Goal: Task Accomplishment & Management: Complete application form

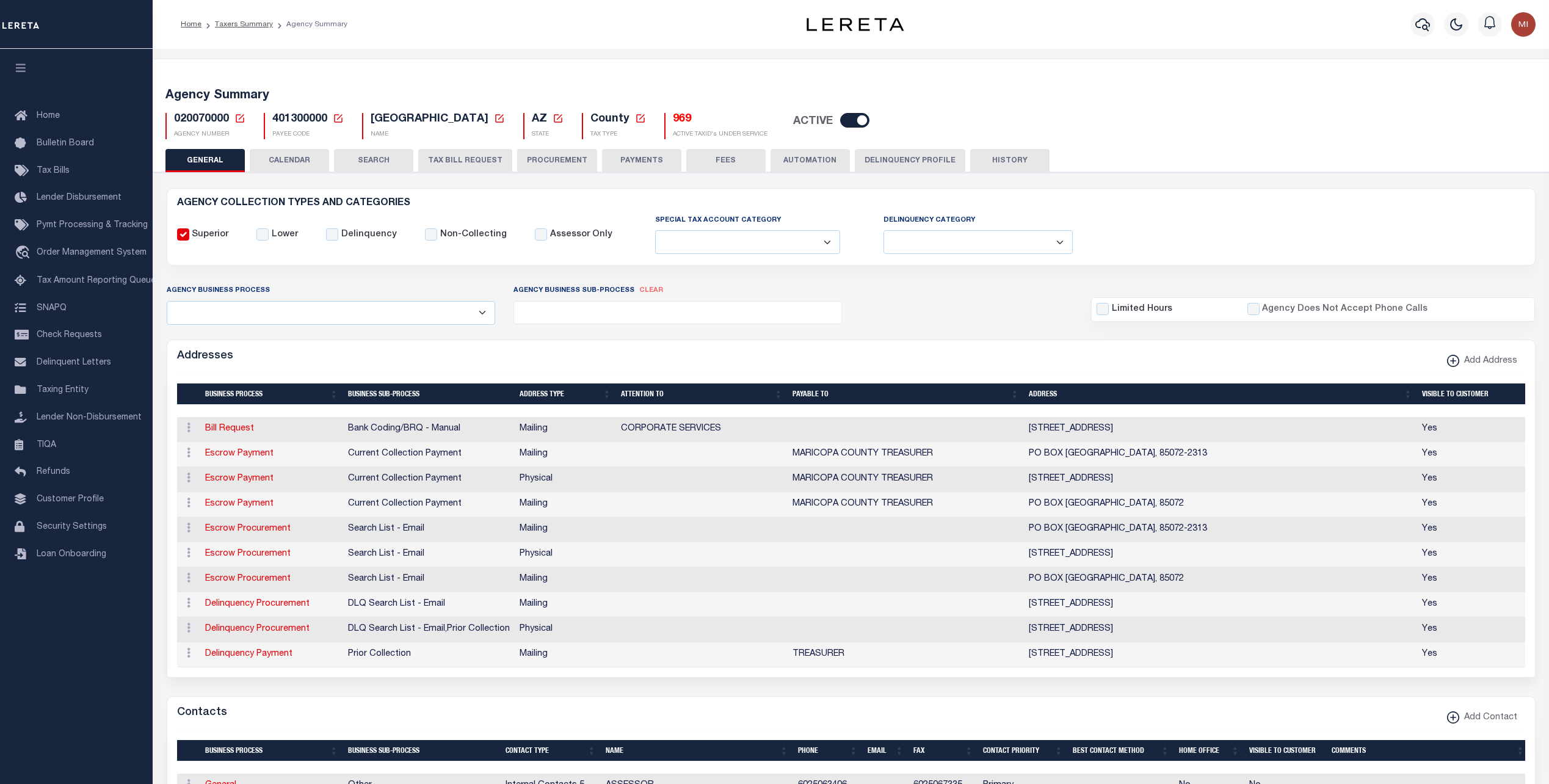
select select
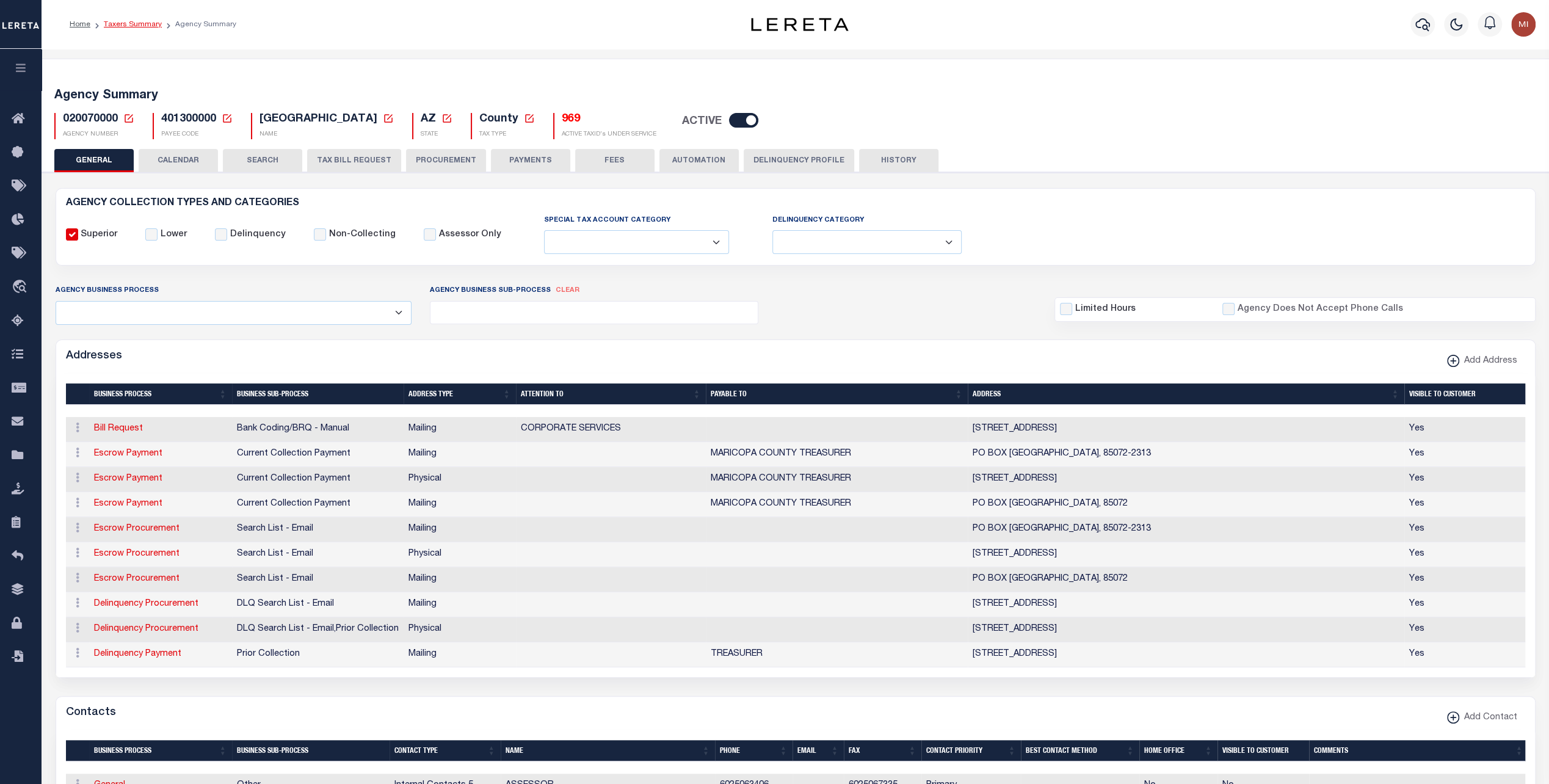
click at [144, 24] on link "Taxers Summary" at bounding box center [132, 24] width 58 height 7
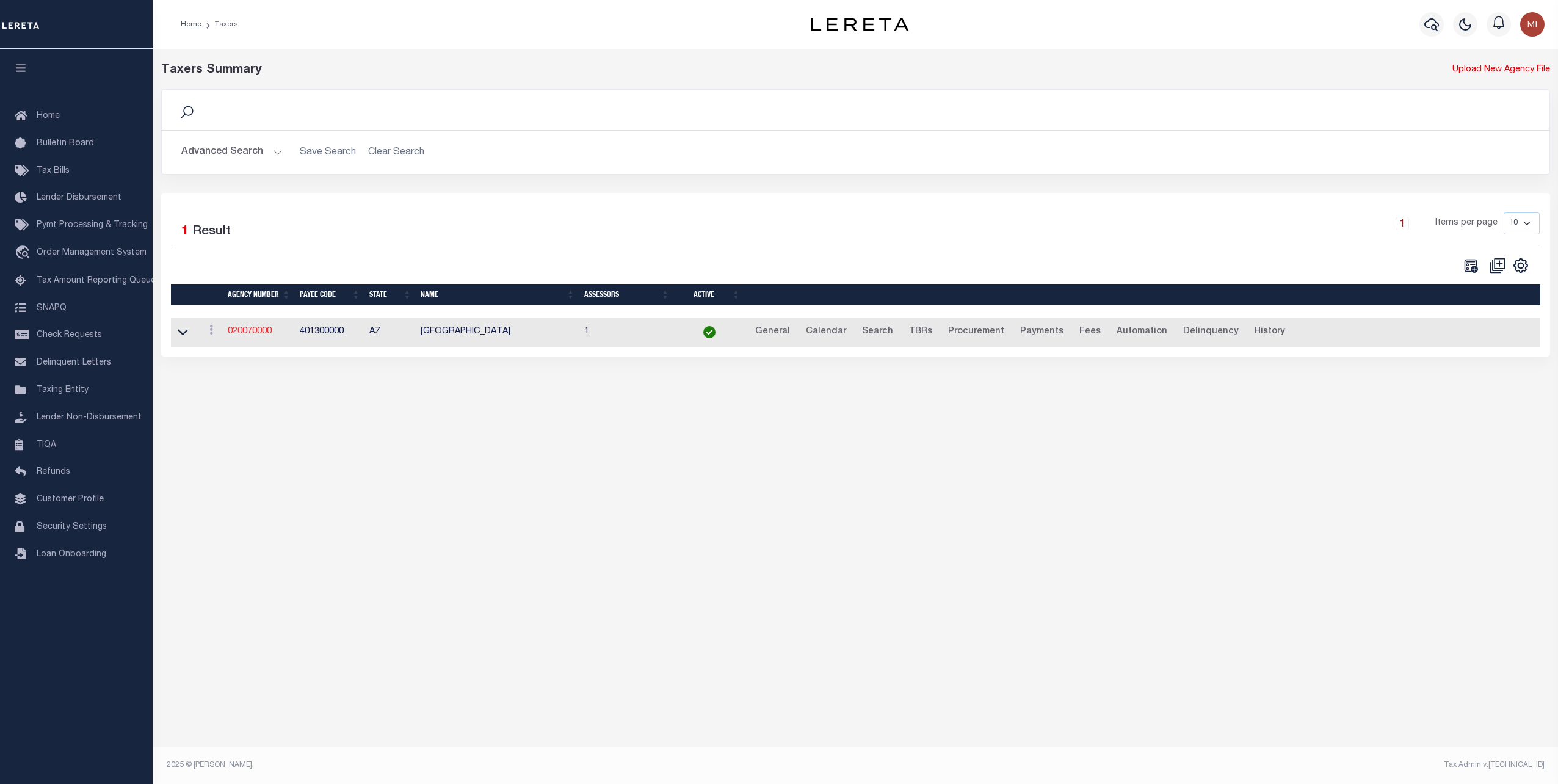
click at [255, 332] on link "020070000" at bounding box center [250, 331] width 44 height 9
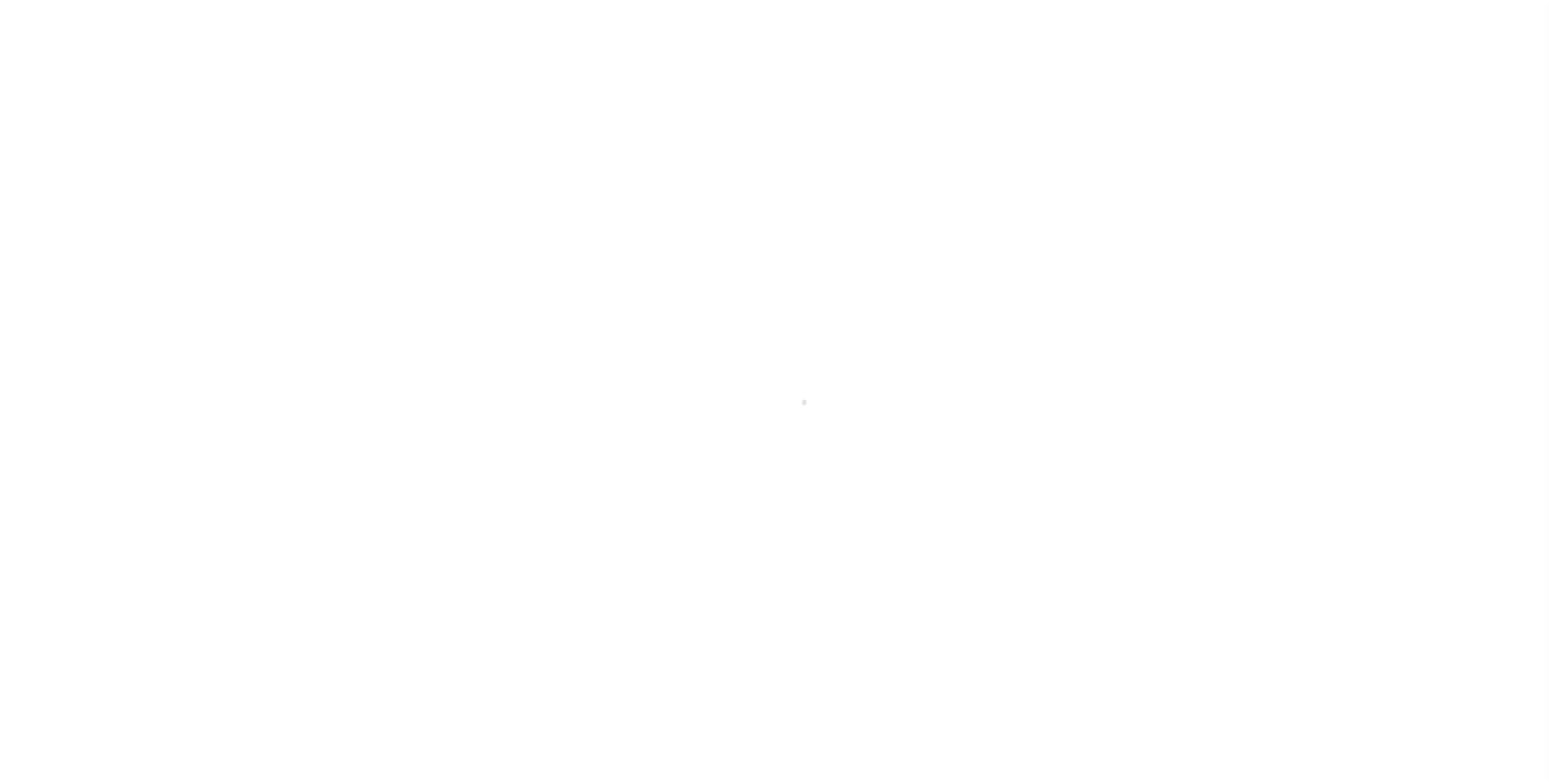
select select
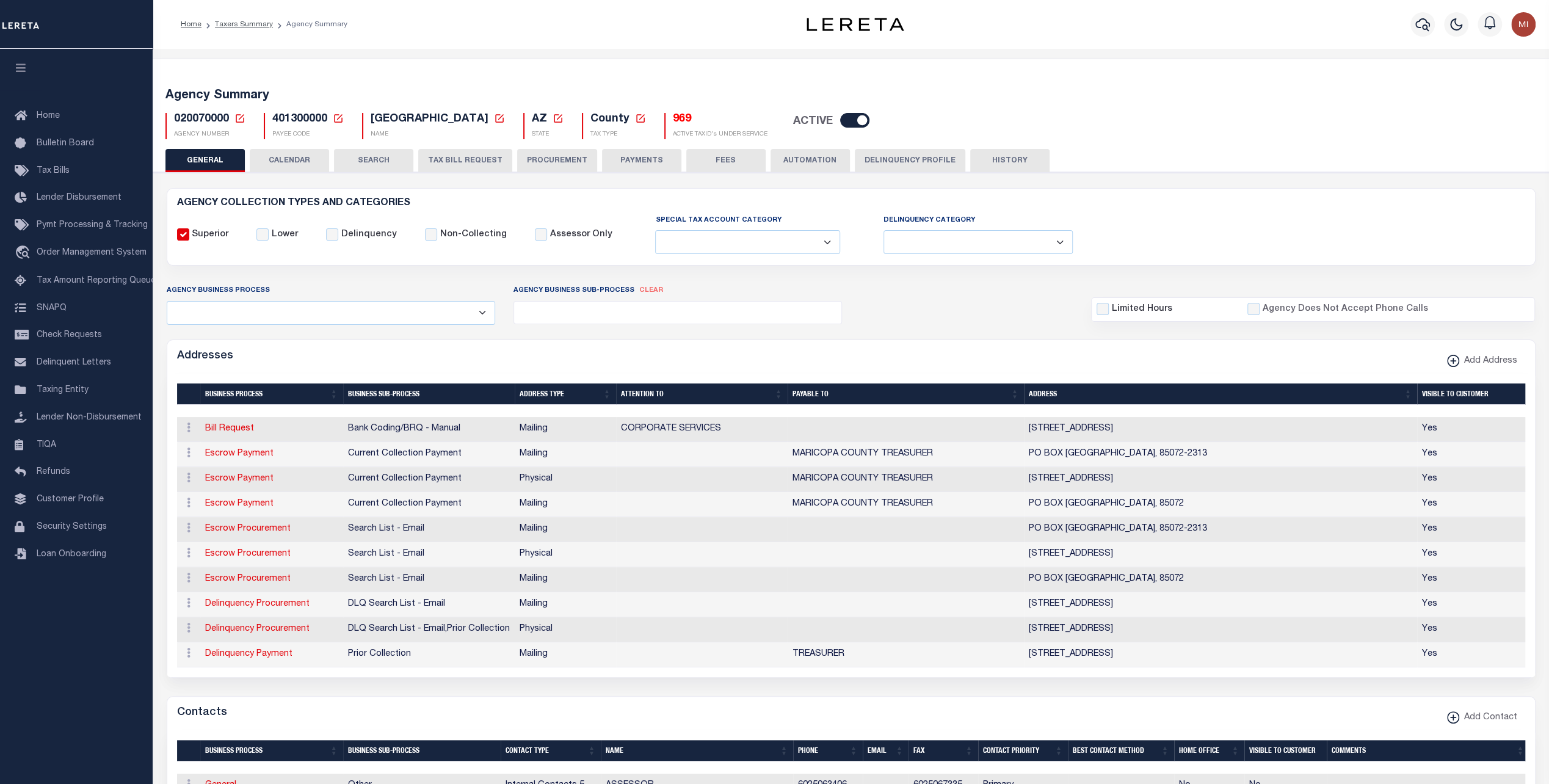
click at [469, 162] on button "TAX BILL REQUEST" at bounding box center [465, 160] width 94 height 23
select select "28"
checkbox input "false"
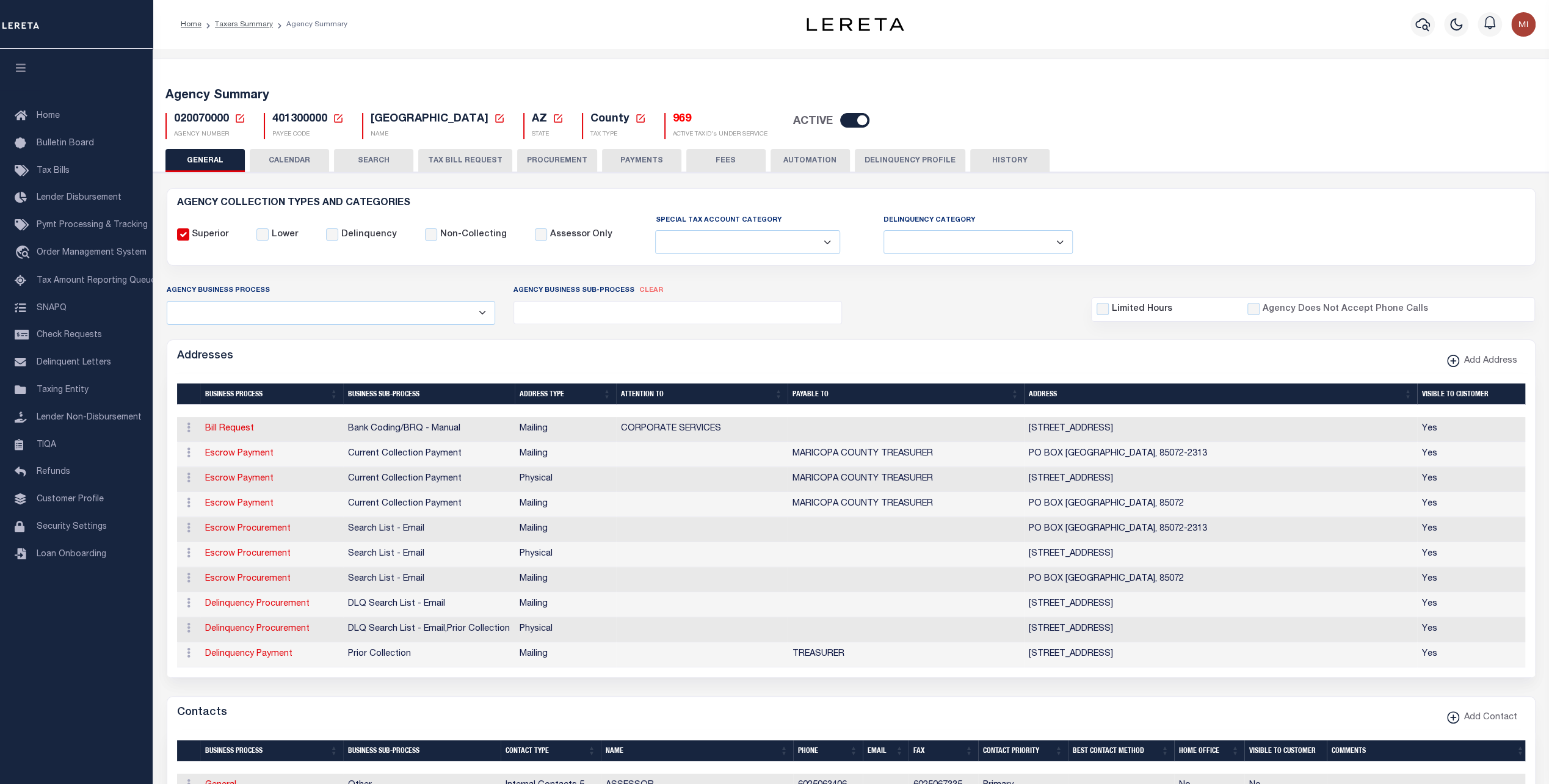
checkbox input "false"
select select "22"
select select "true"
select select "14"
select select
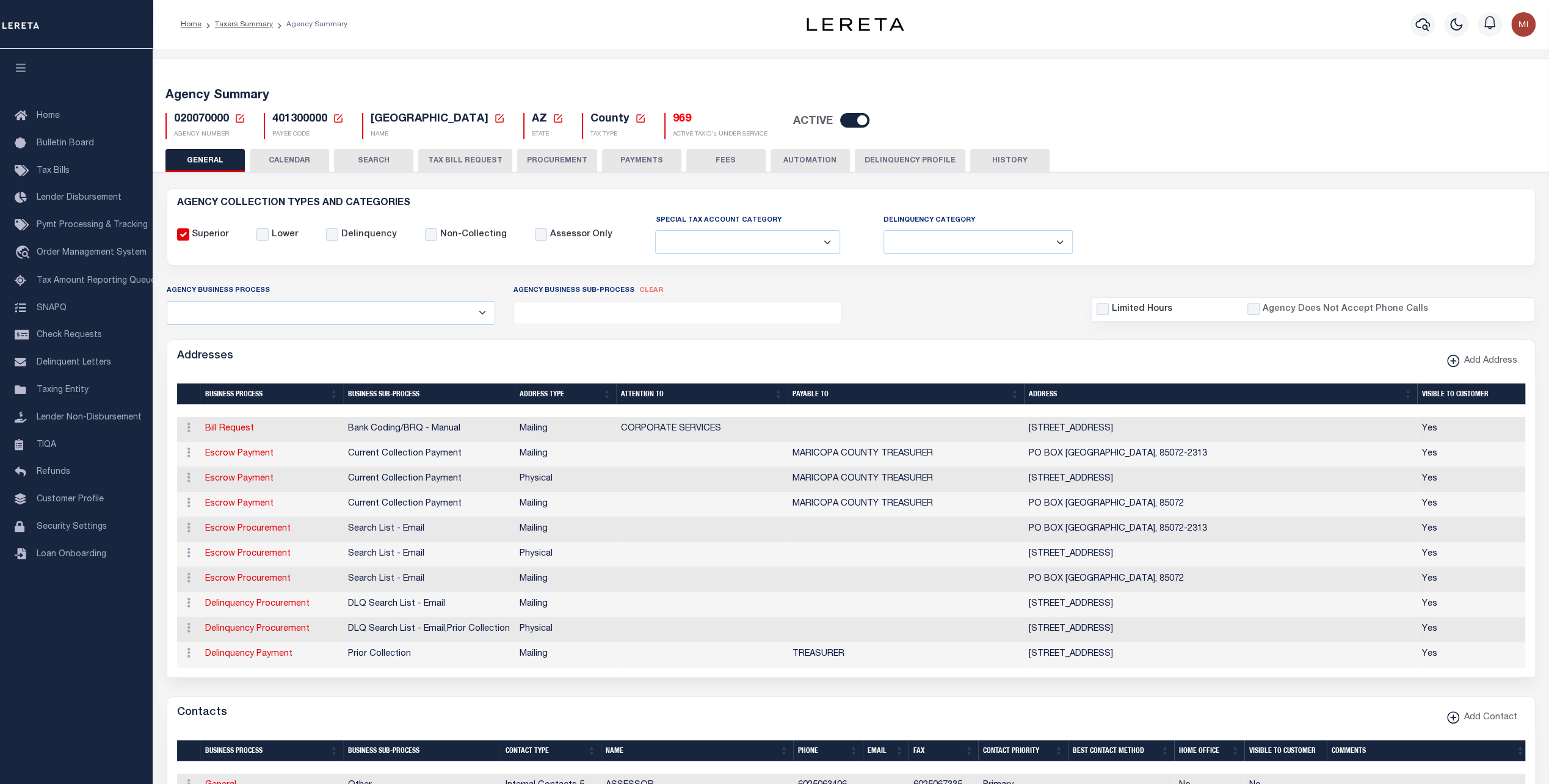
select select "3"
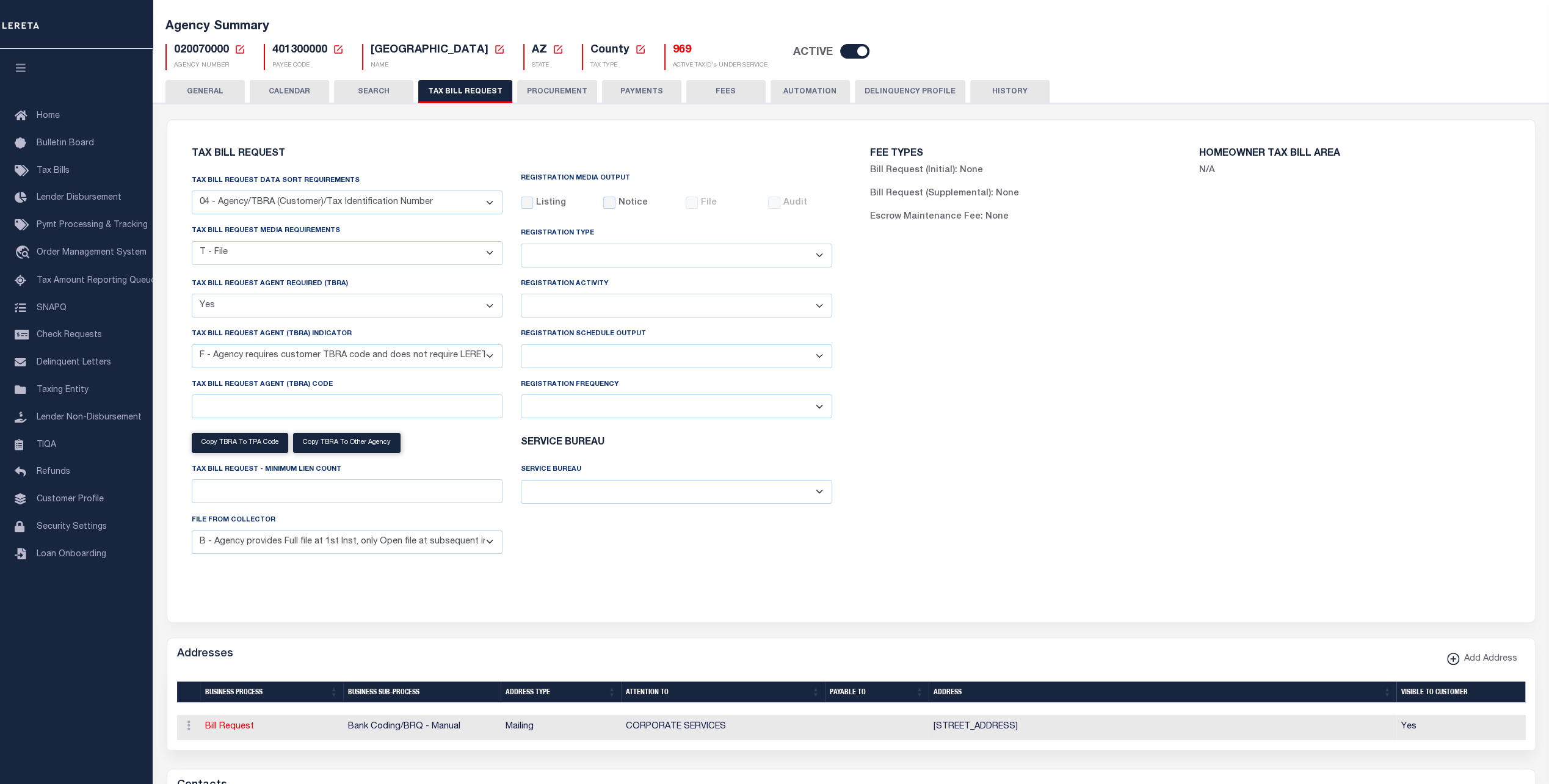
scroll to position [122, 0]
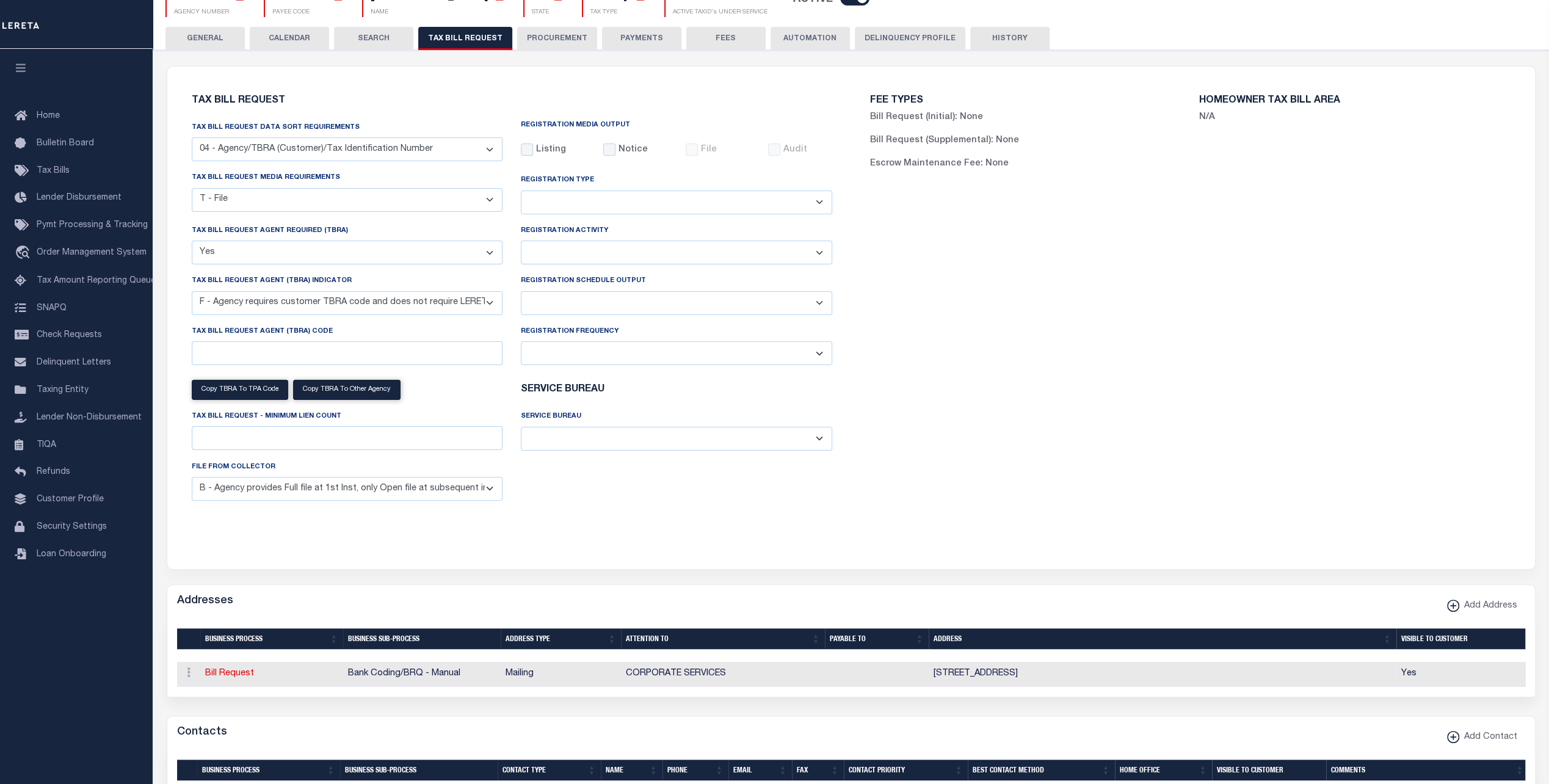
click at [656, 348] on select "Daily Monthly - First Day of the Month Monthly - Last Day of the Month Monthly …" at bounding box center [676, 353] width 312 height 24
click at [607, 299] on select "Delta File Full File" at bounding box center [676, 303] width 312 height 24
select select "1"
click at [521, 292] on select "Delta File Full File" at bounding box center [676, 303] width 312 height 24
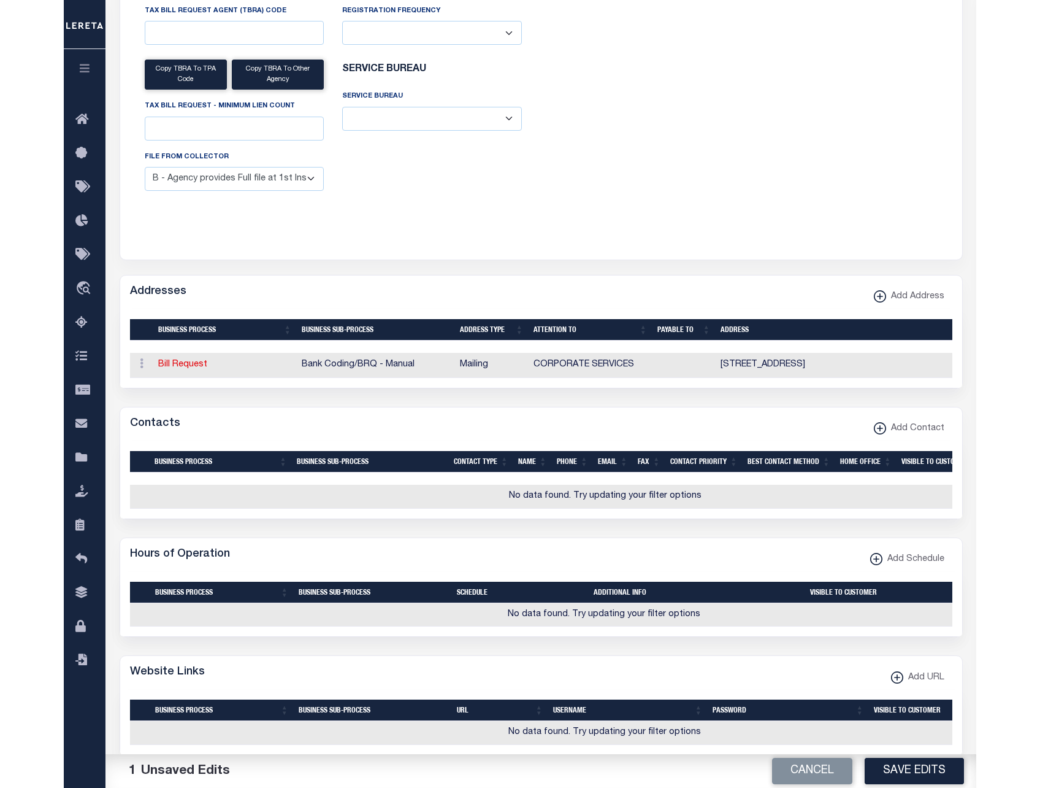
scroll to position [445, 0]
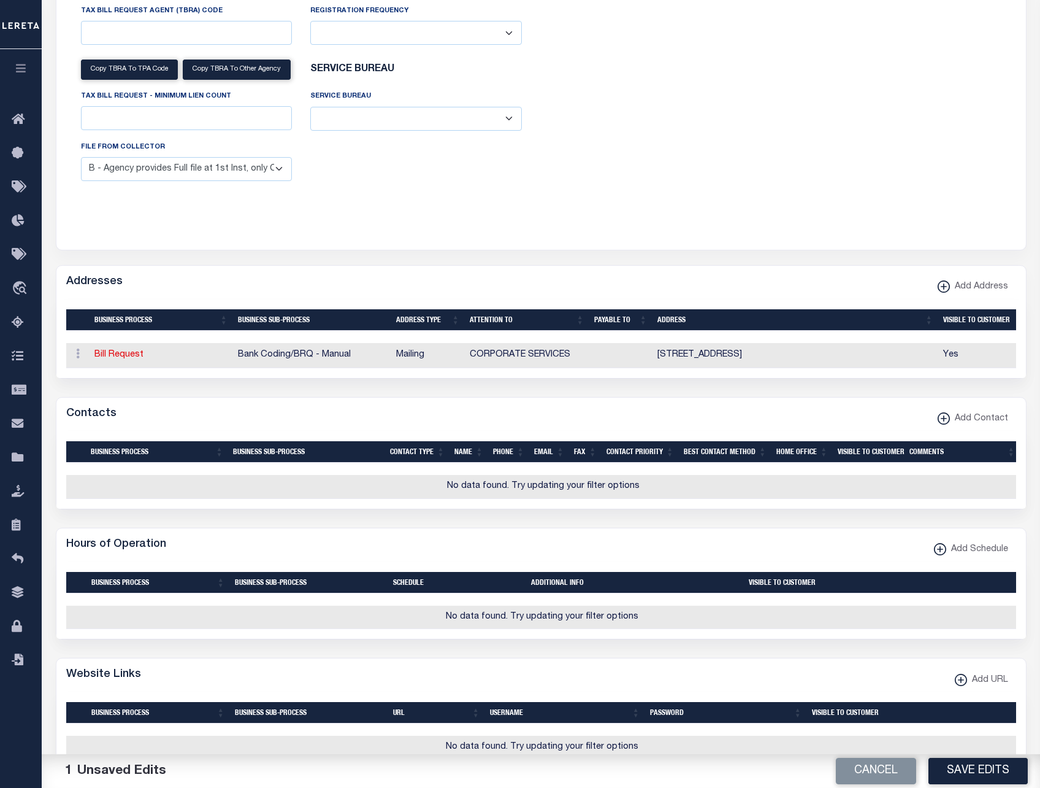
drag, startPoint x: 953, startPoint y: 770, endPoint x: 1045, endPoint y: 508, distance: 277.8
click at [950, 765] on button "Save Edits" at bounding box center [978, 770] width 99 height 26
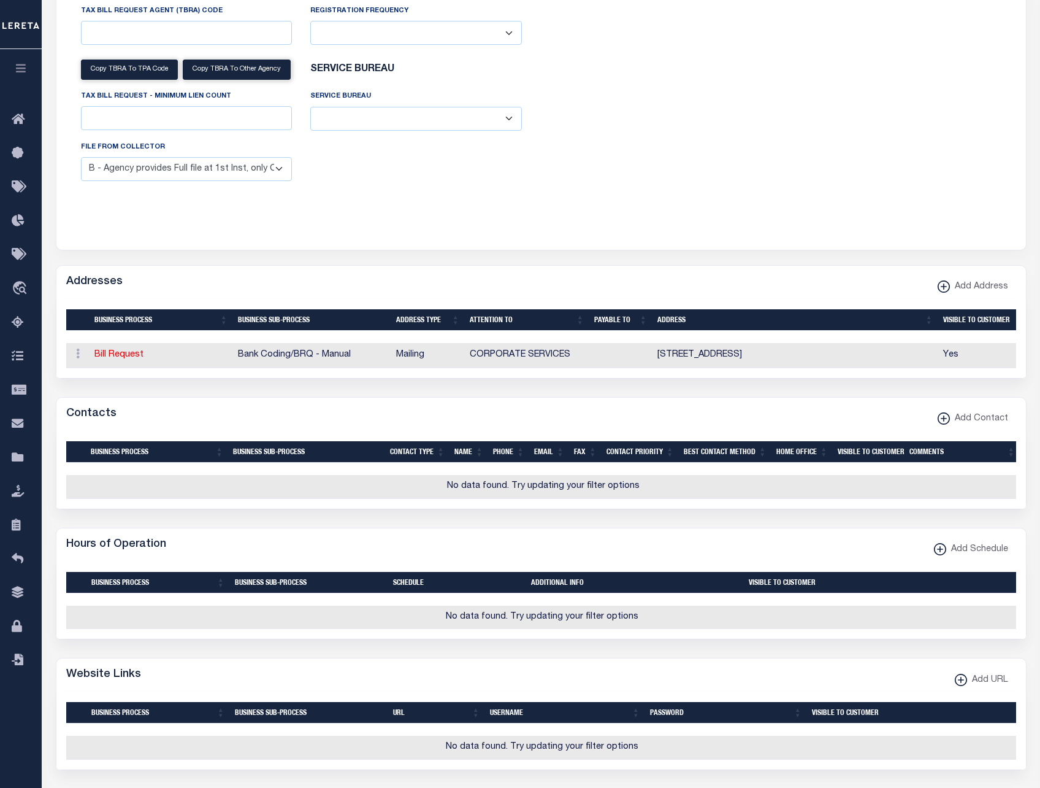
scroll to position [138, 0]
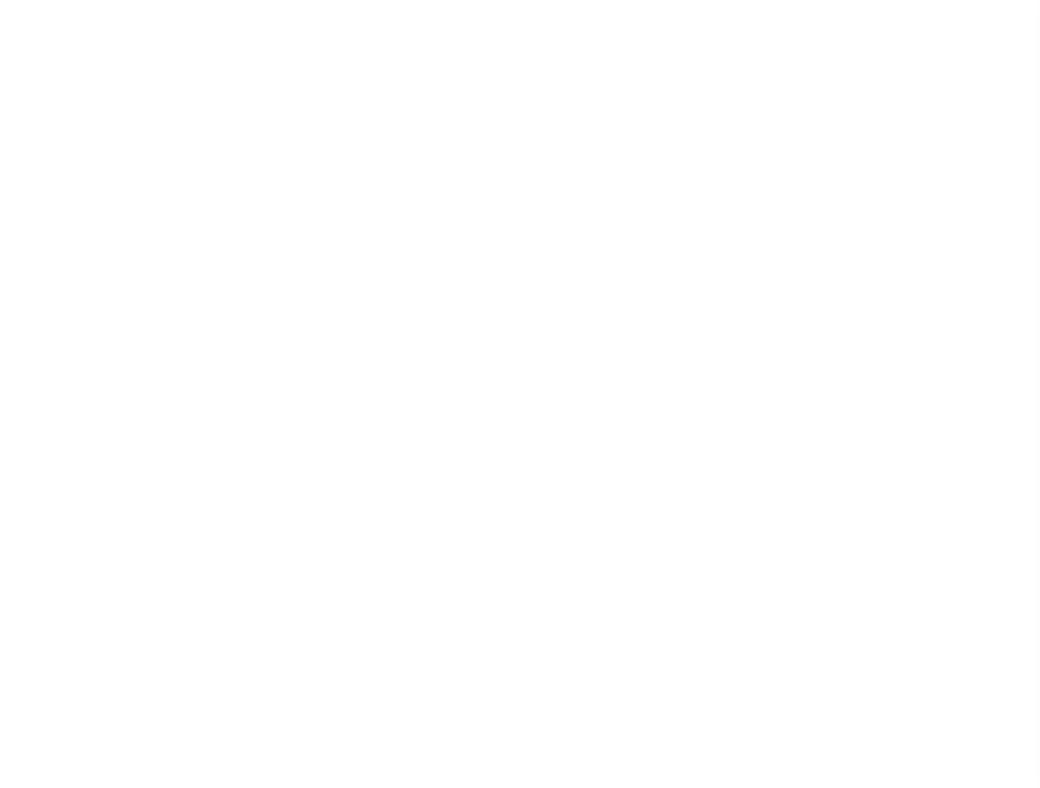
select select
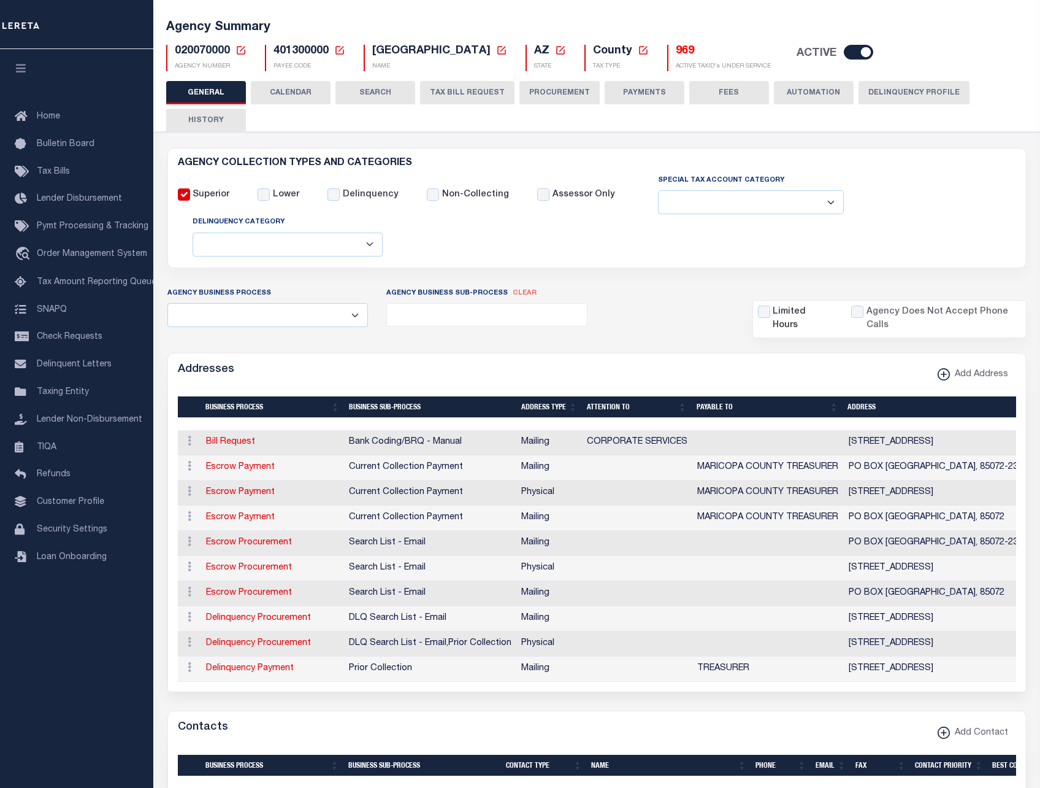
scroll to position [69, 0]
click at [449, 93] on button "TAX BILL REQUEST" at bounding box center [467, 92] width 94 height 23
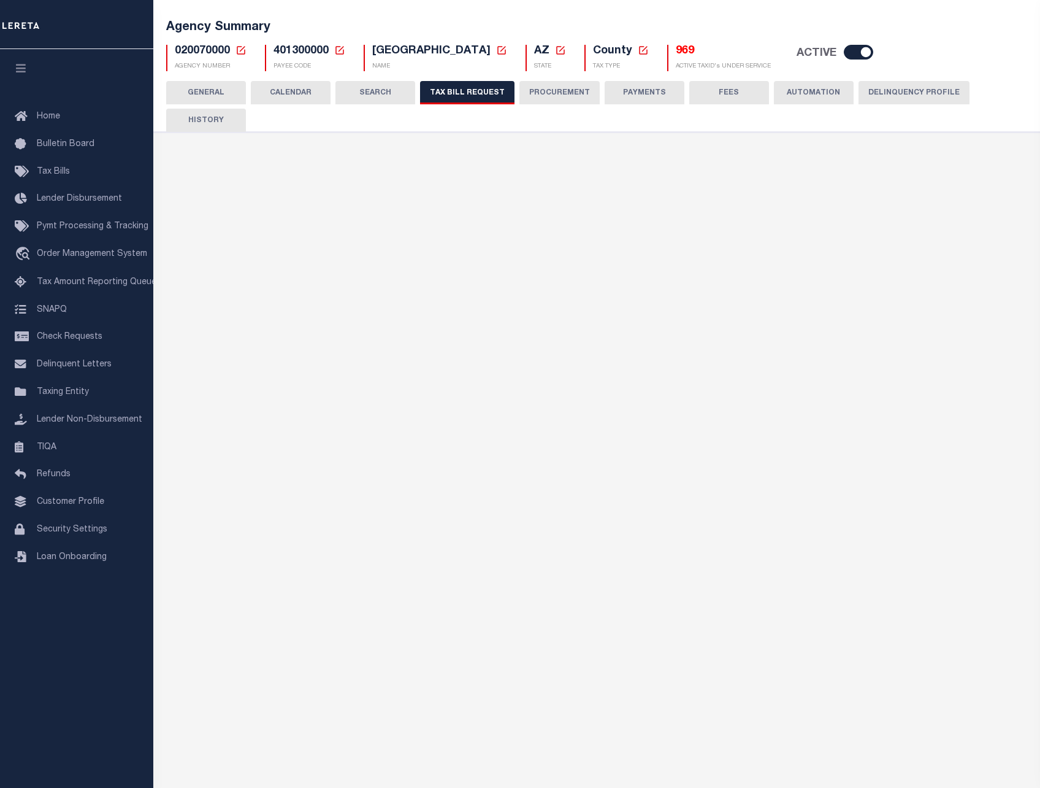
select select "28"
select select "22"
select select "true"
select select "14"
select select "1"
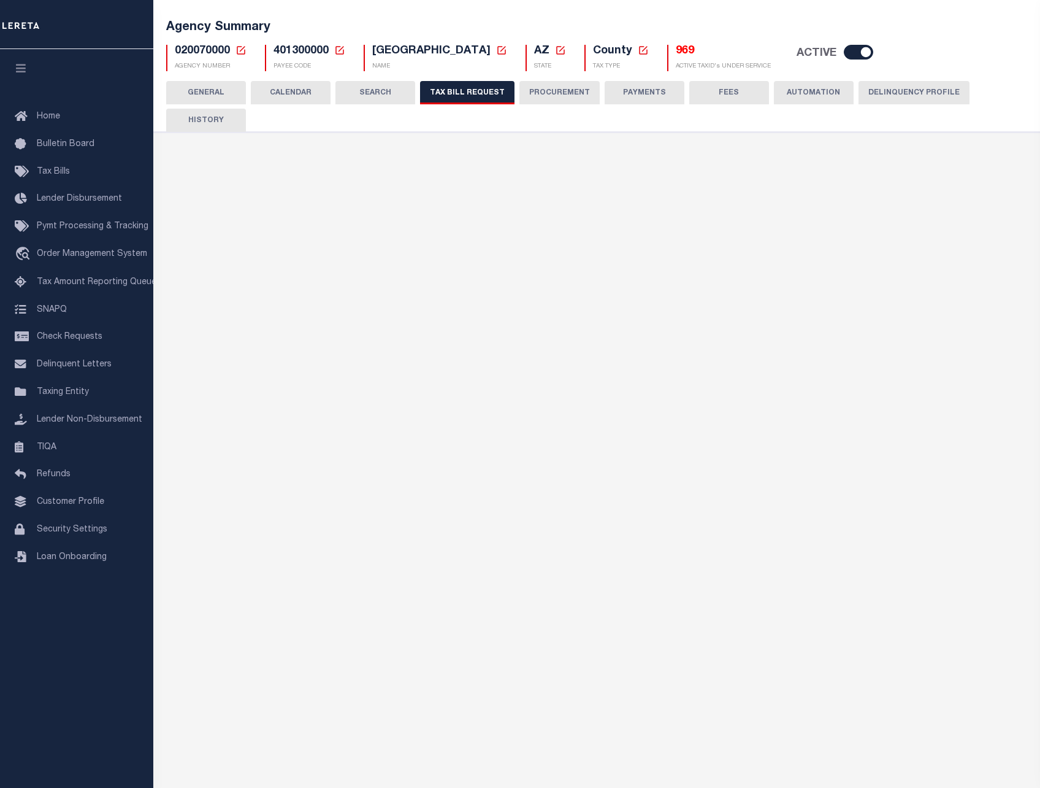
select select
select select "3"
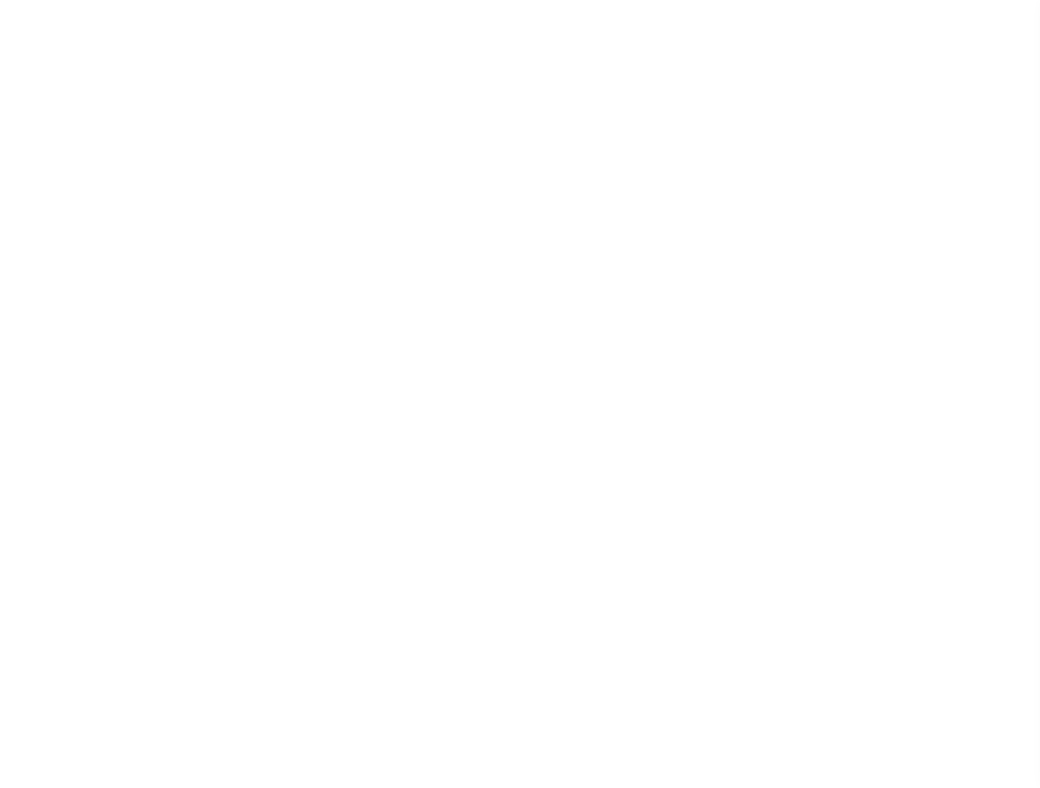
select select
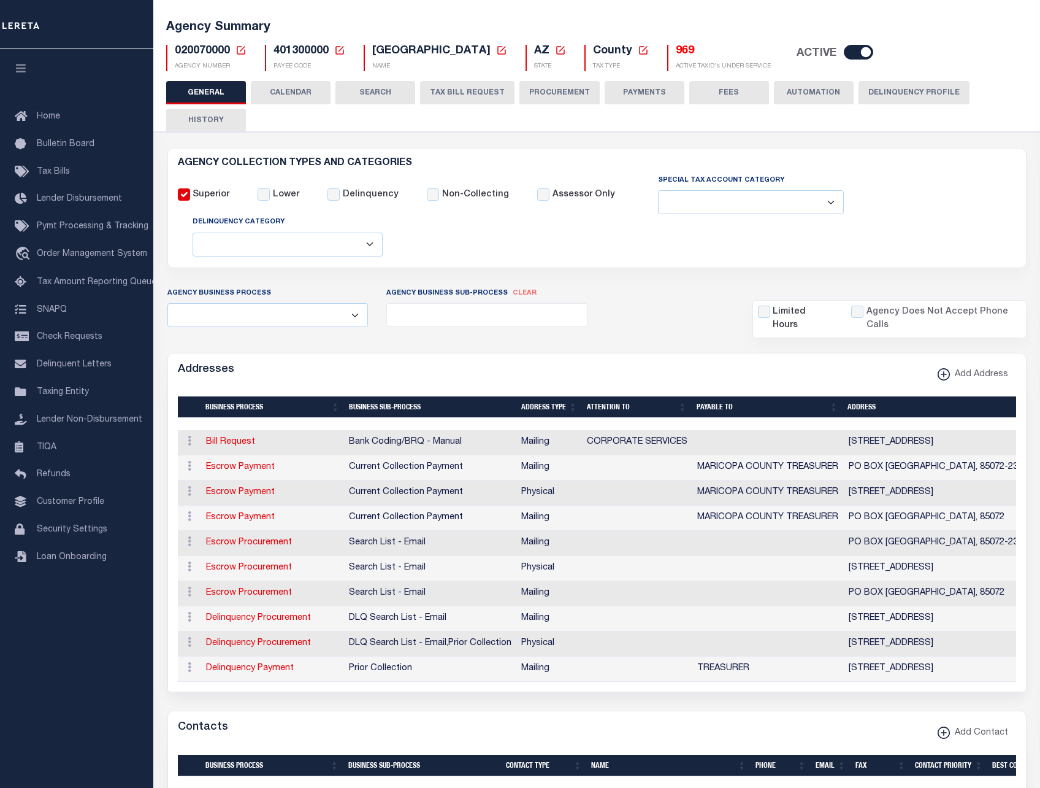
scroll to position [69, 0]
click at [457, 99] on button "TAX BILL REQUEST" at bounding box center [467, 92] width 94 height 23
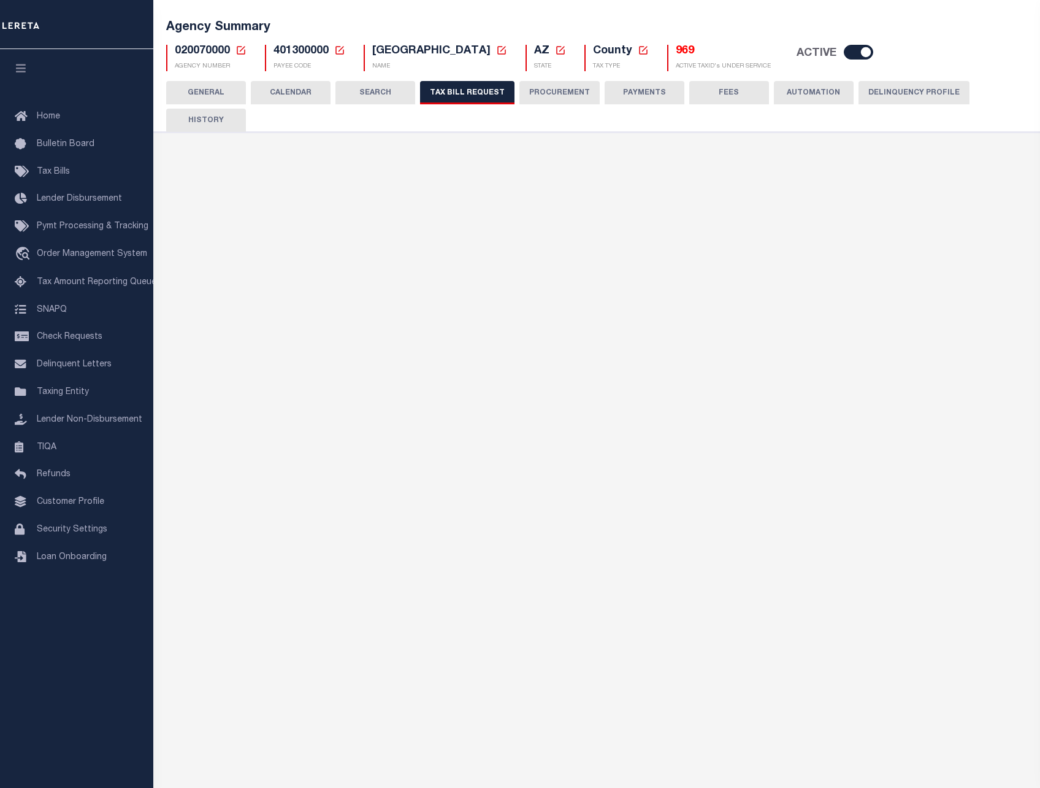
select select "28"
select select "22"
select select "true"
select select "14"
select select "1"
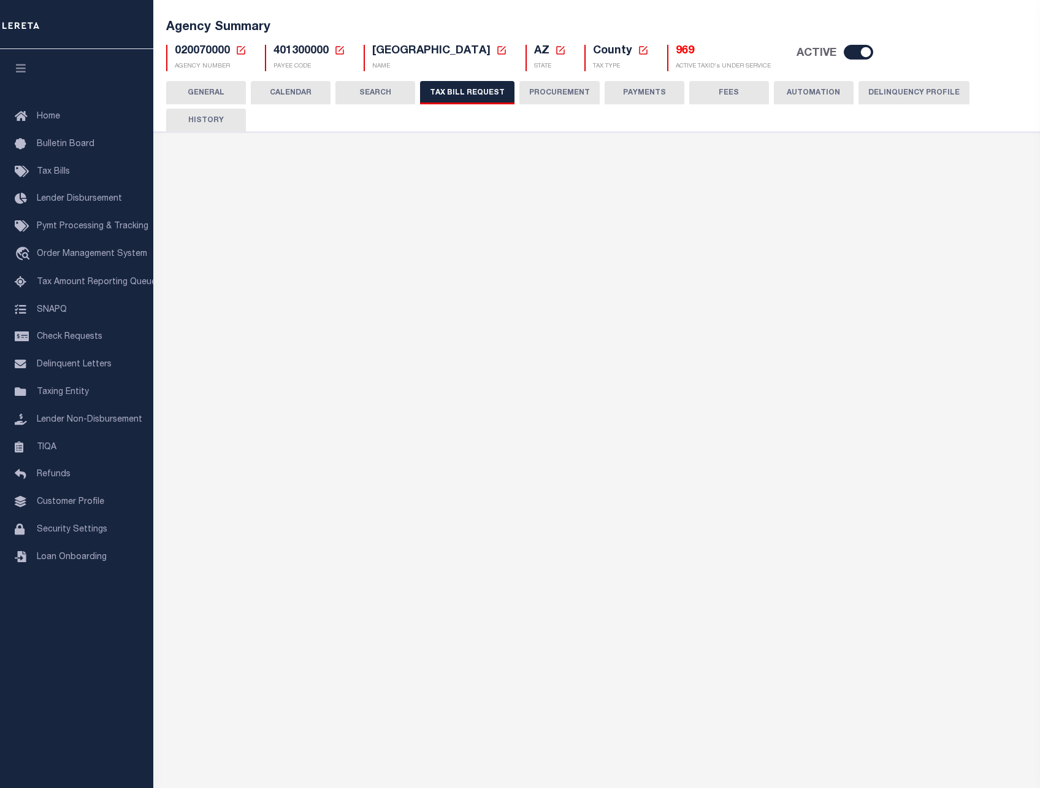
select select
select select "3"
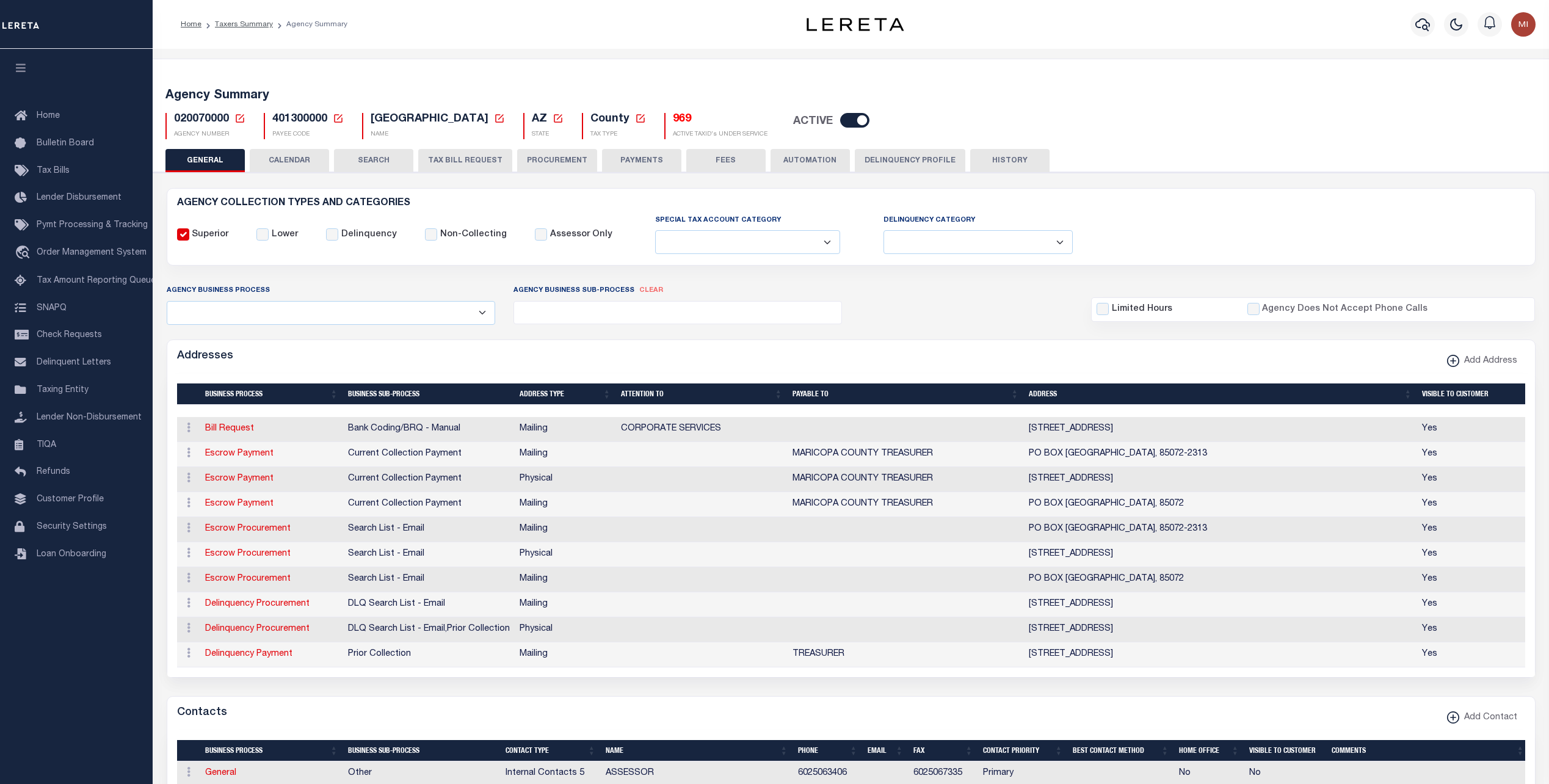
select select
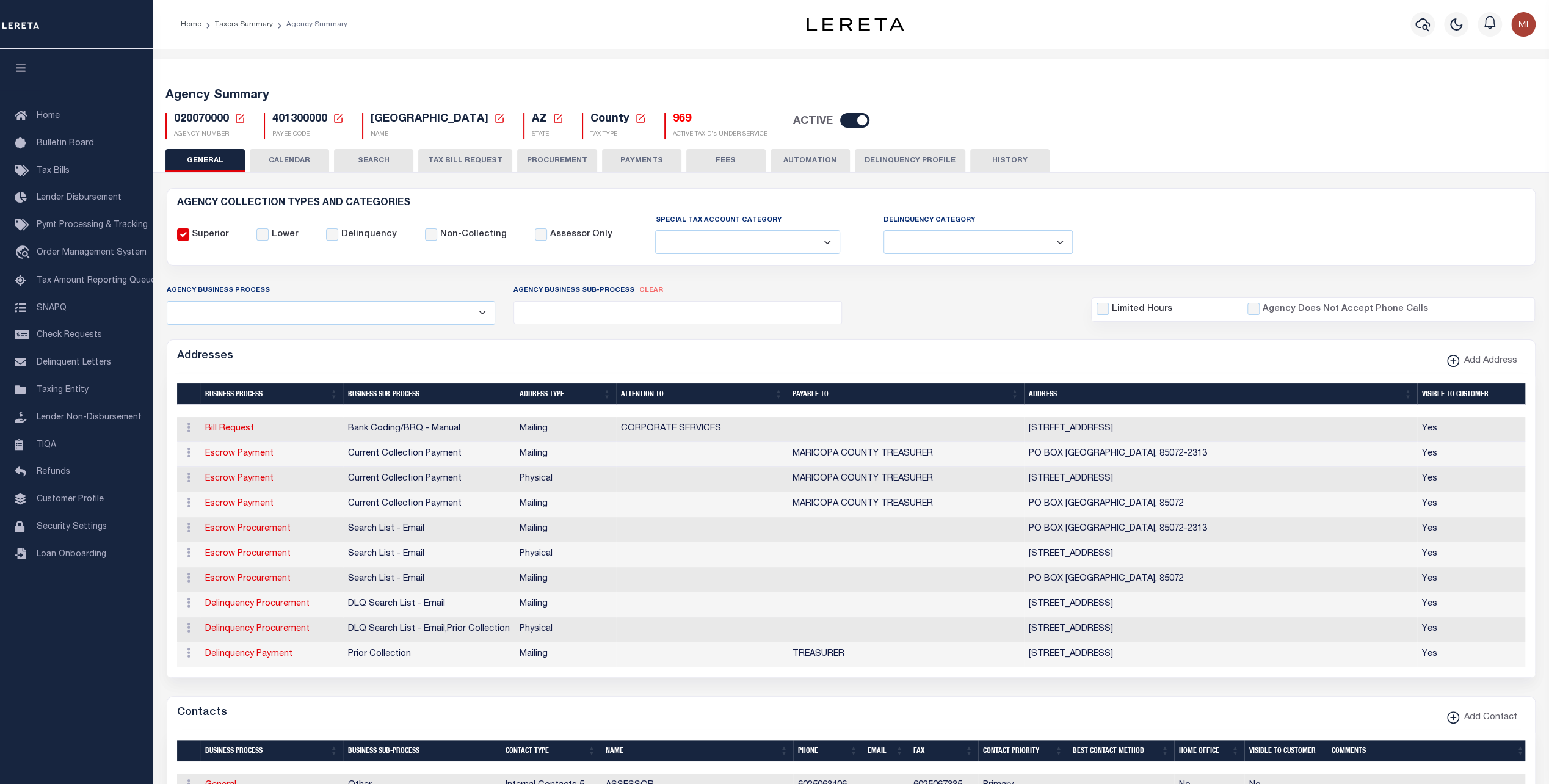
click at [436, 162] on button "TAX BILL REQUEST" at bounding box center [465, 160] width 94 height 23
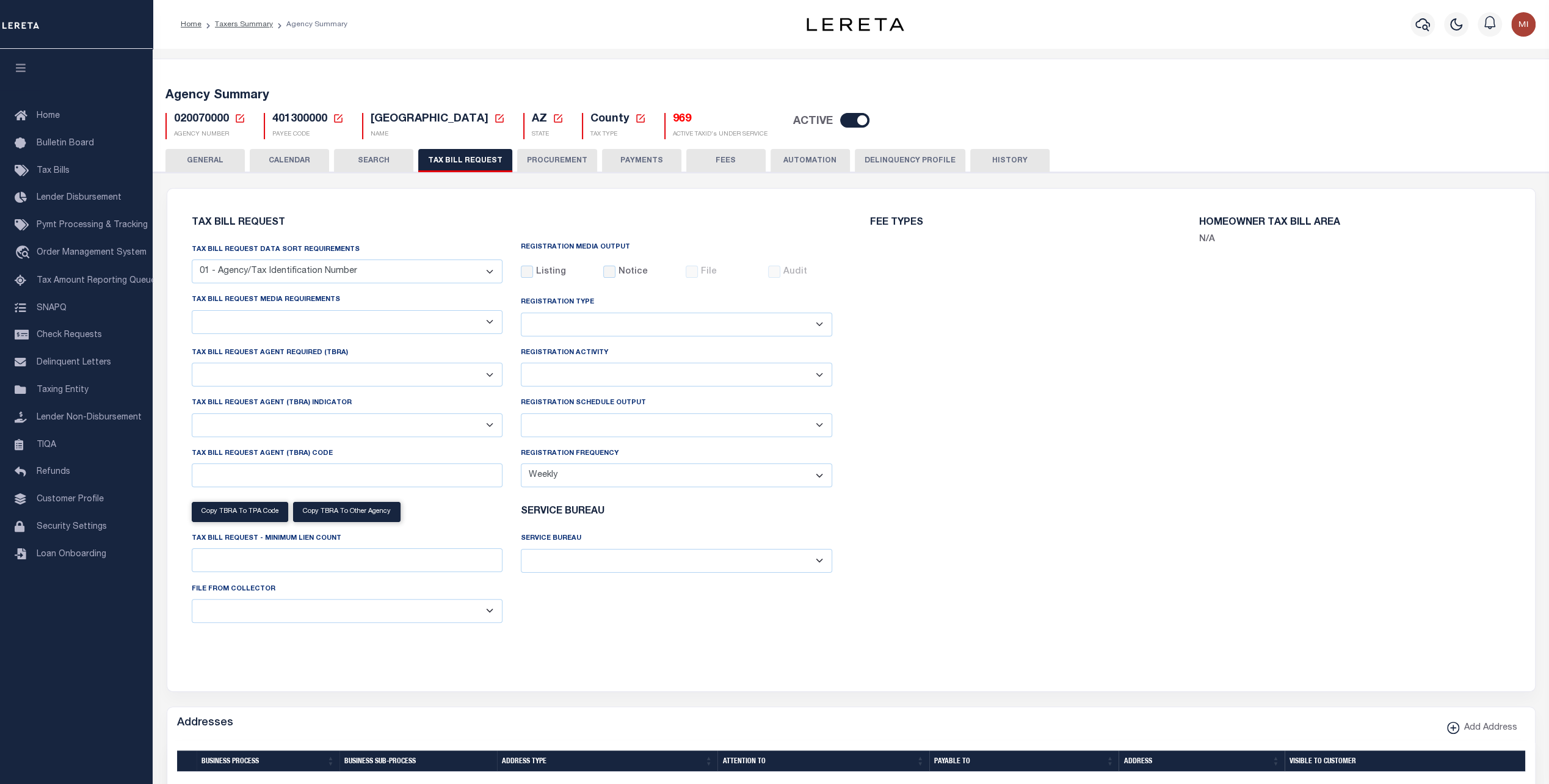
select select "28"
select select "22"
select select "true"
select select "14"
select select "1"
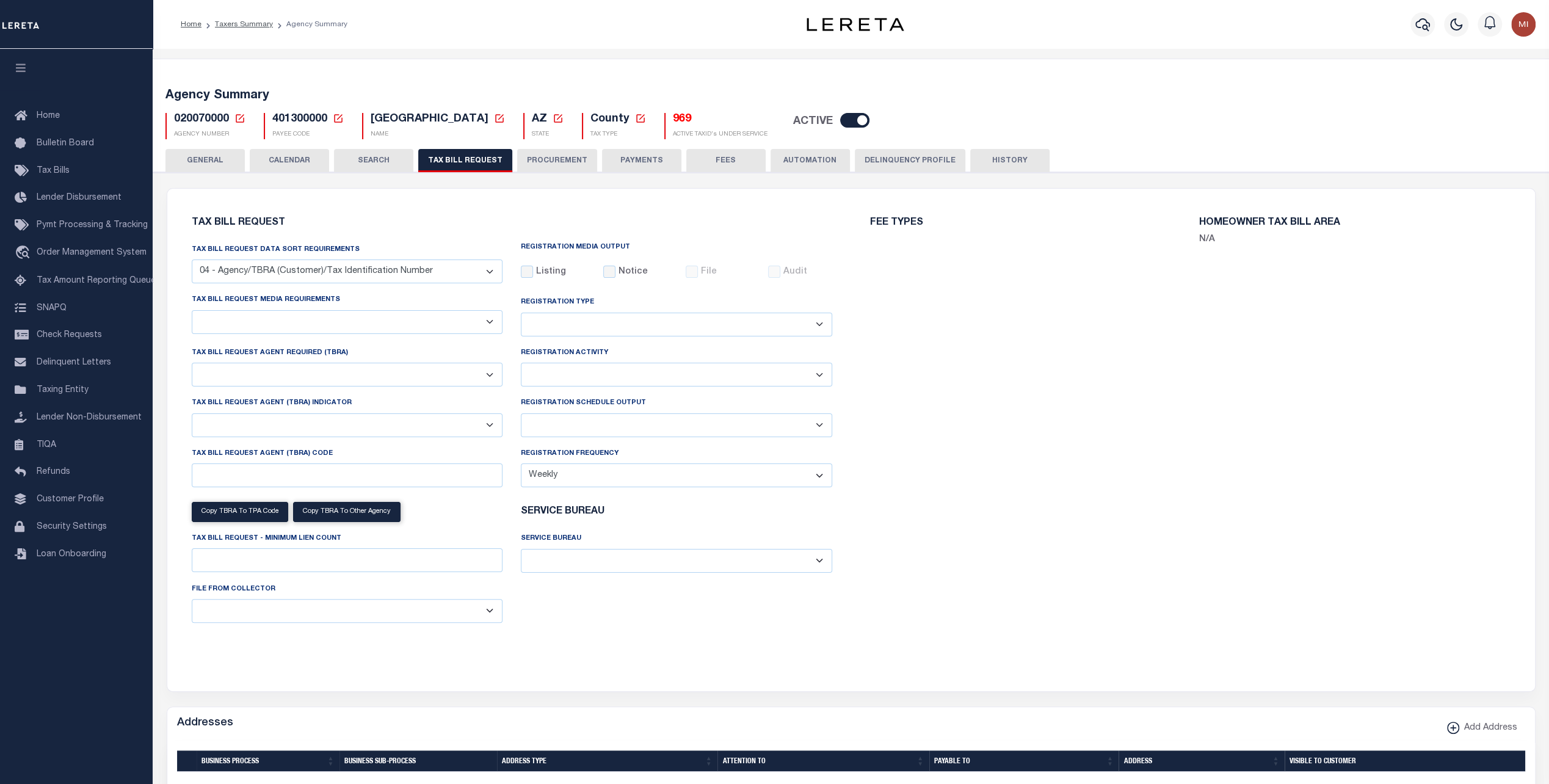
select select
select select "3"
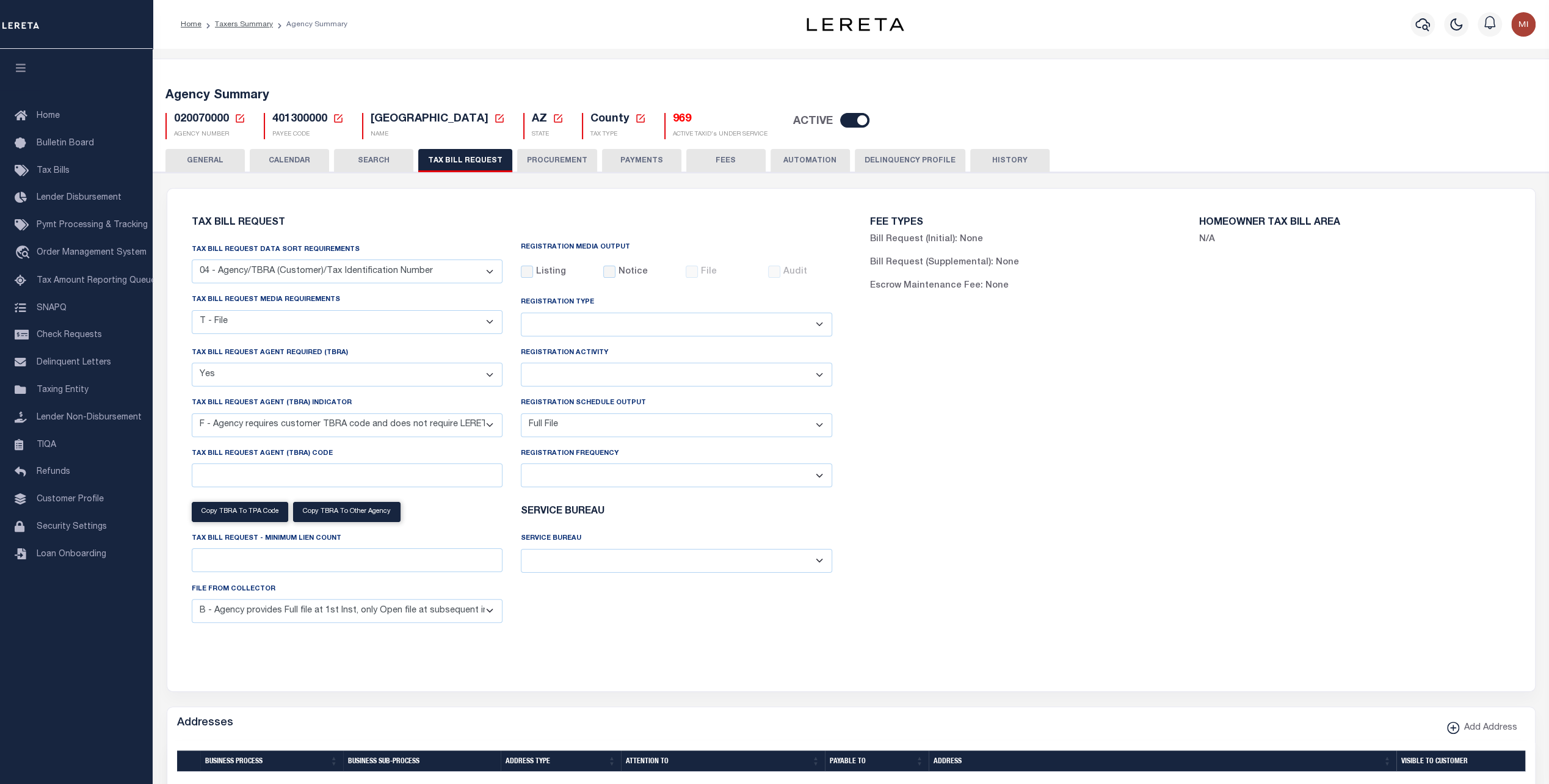
click at [632, 414] on select "Delta File Full File" at bounding box center [676, 425] width 312 height 24
click at [521, 413] on select "Delta File Full File" at bounding box center [676, 425] width 312 height 24
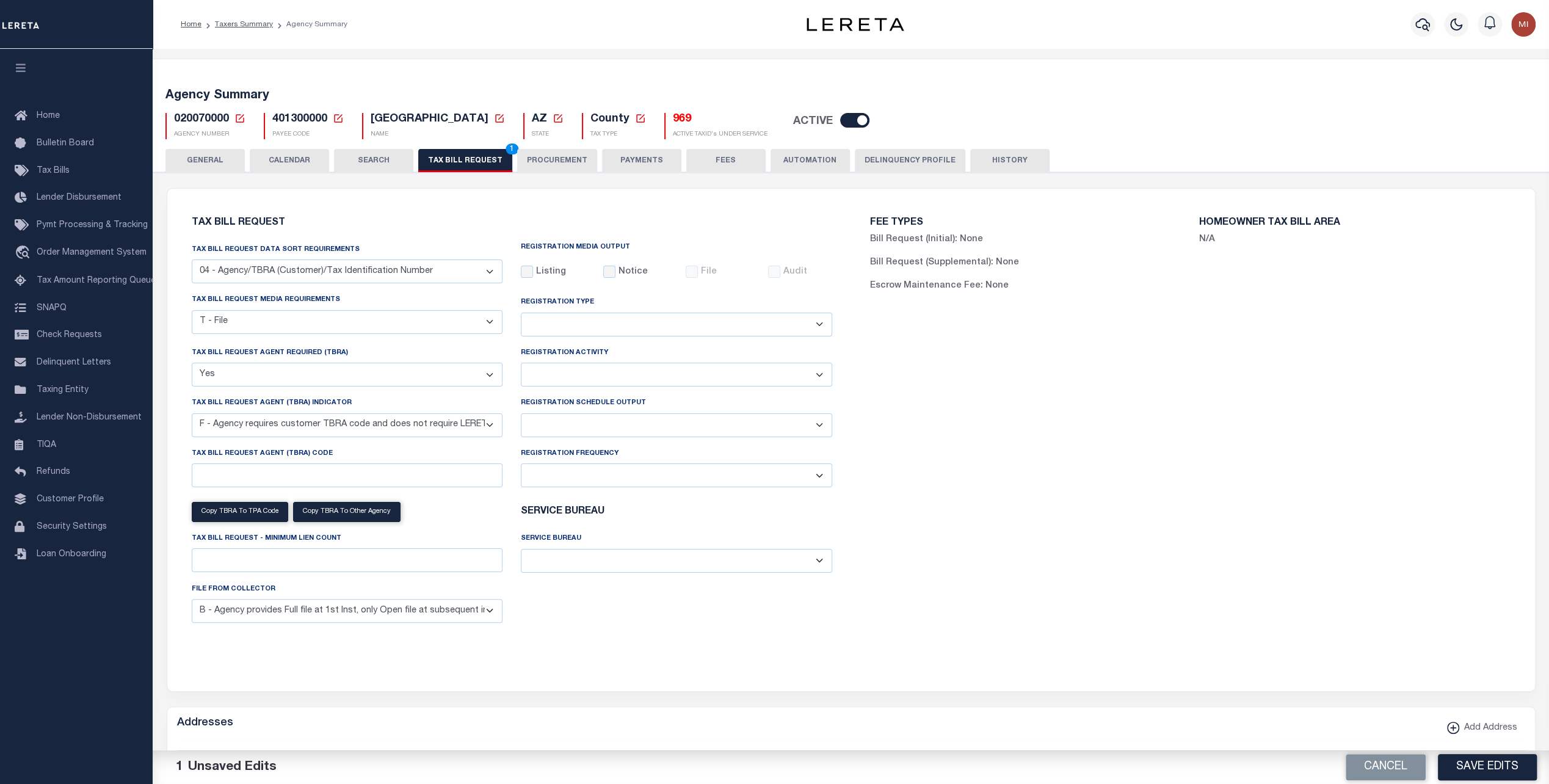
click at [1478, 761] on button "Save Edits" at bounding box center [1486, 766] width 99 height 26
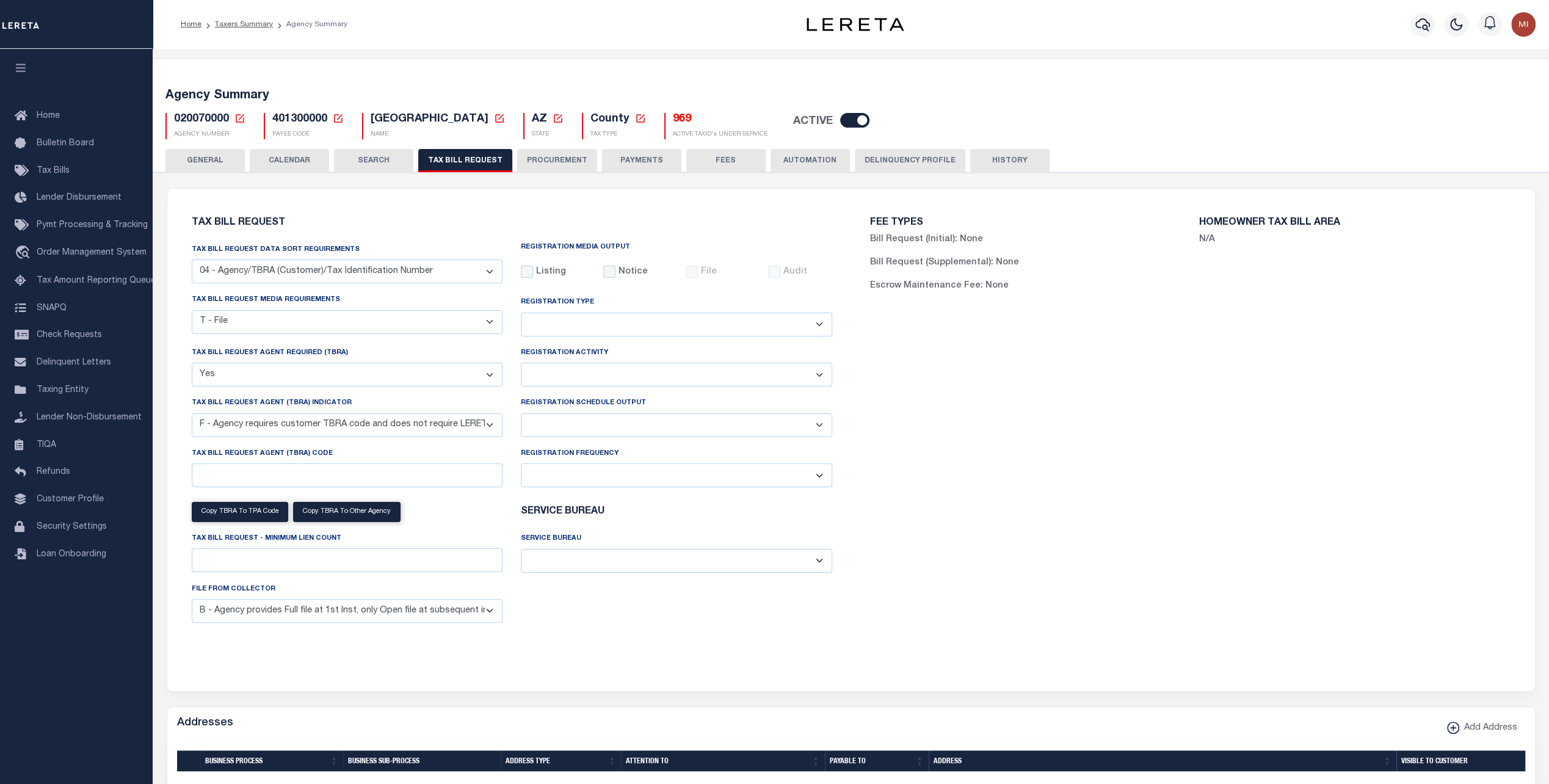
click at [559, 422] on select "Delta File Full File" at bounding box center [676, 425] width 312 height 24
select select "1"
click at [521, 413] on select "Delta File Full File" at bounding box center [676, 425] width 312 height 24
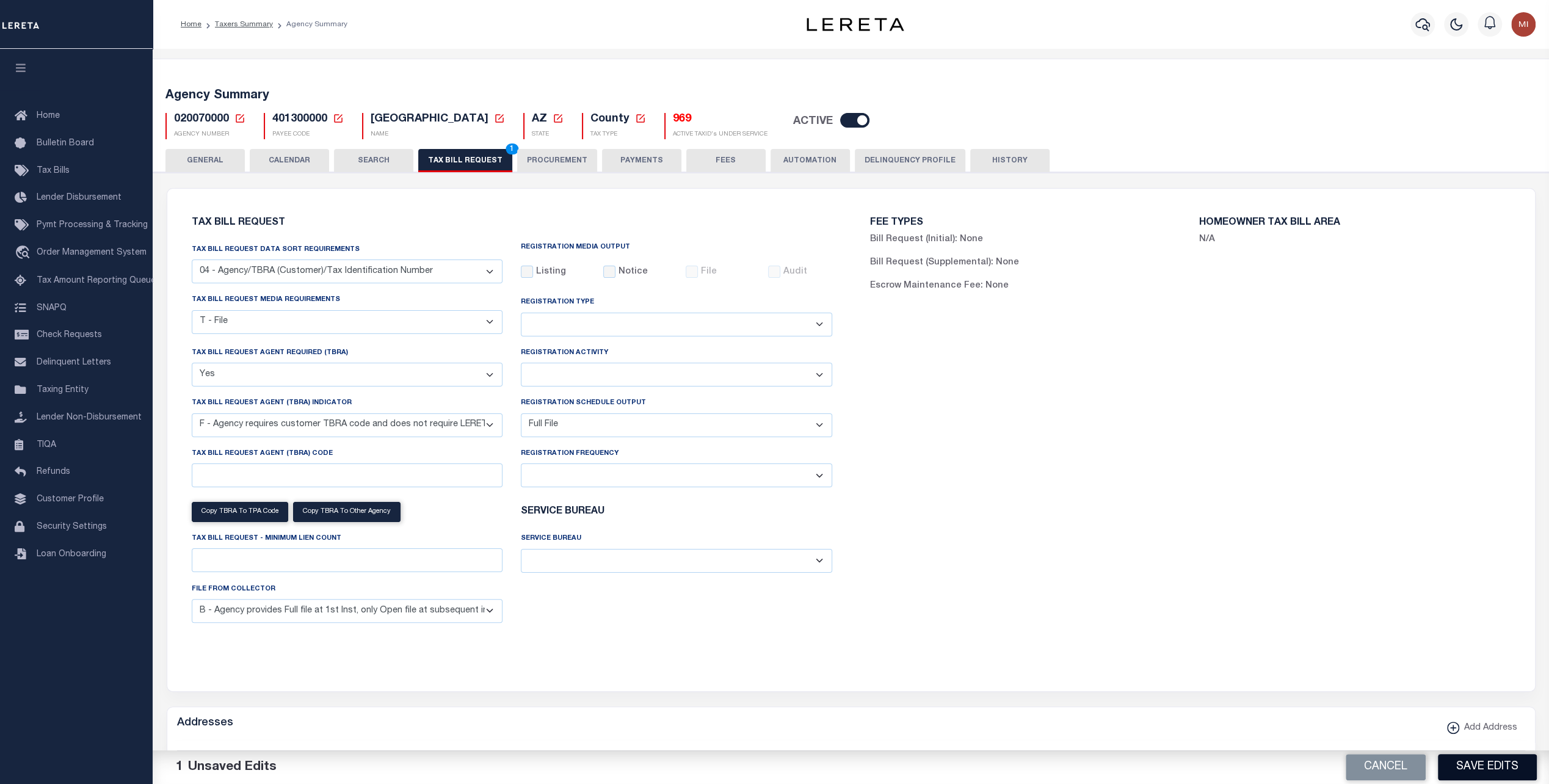
click at [1486, 763] on button "Save Edits" at bounding box center [1486, 766] width 99 height 26
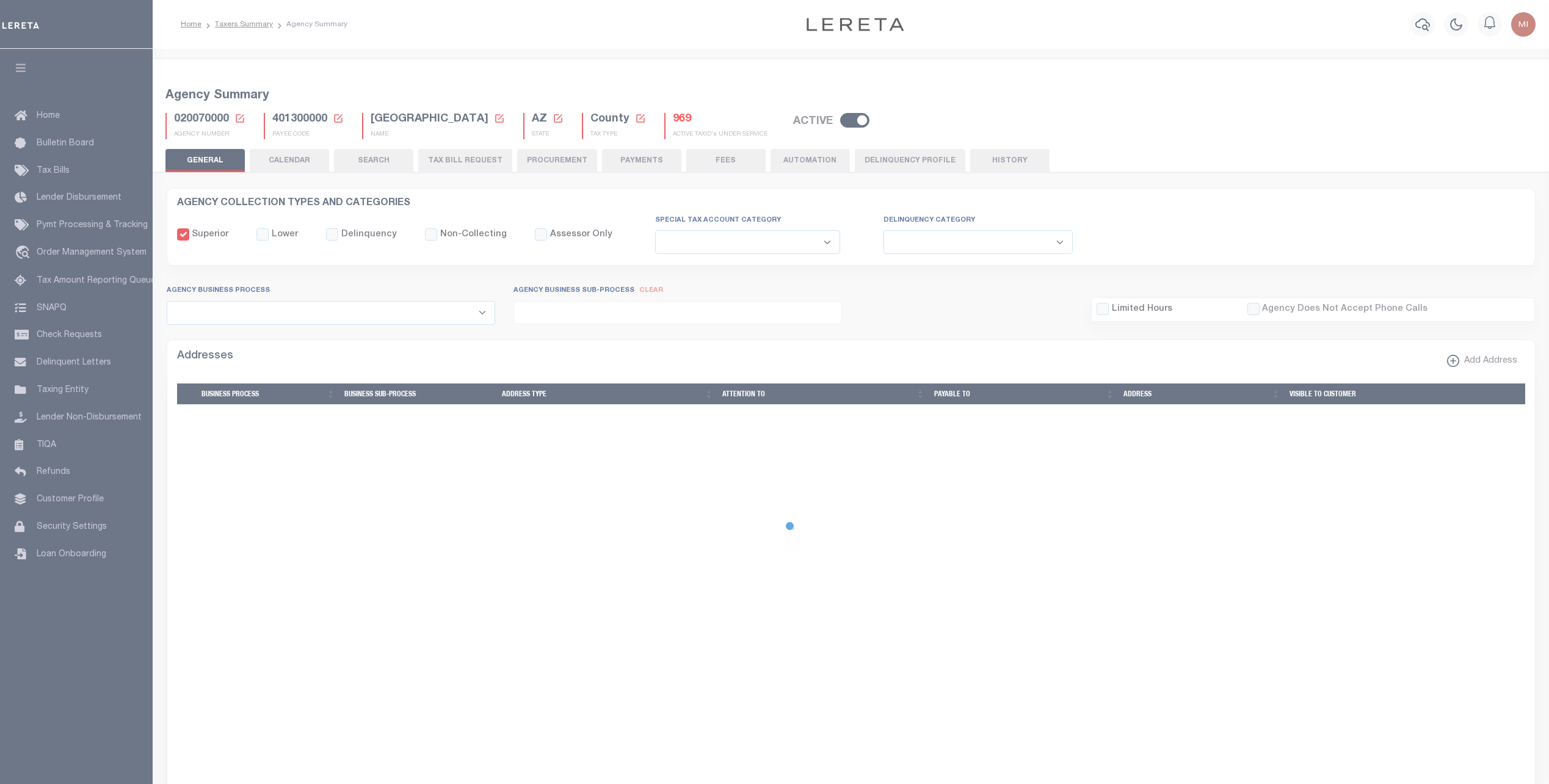
select select
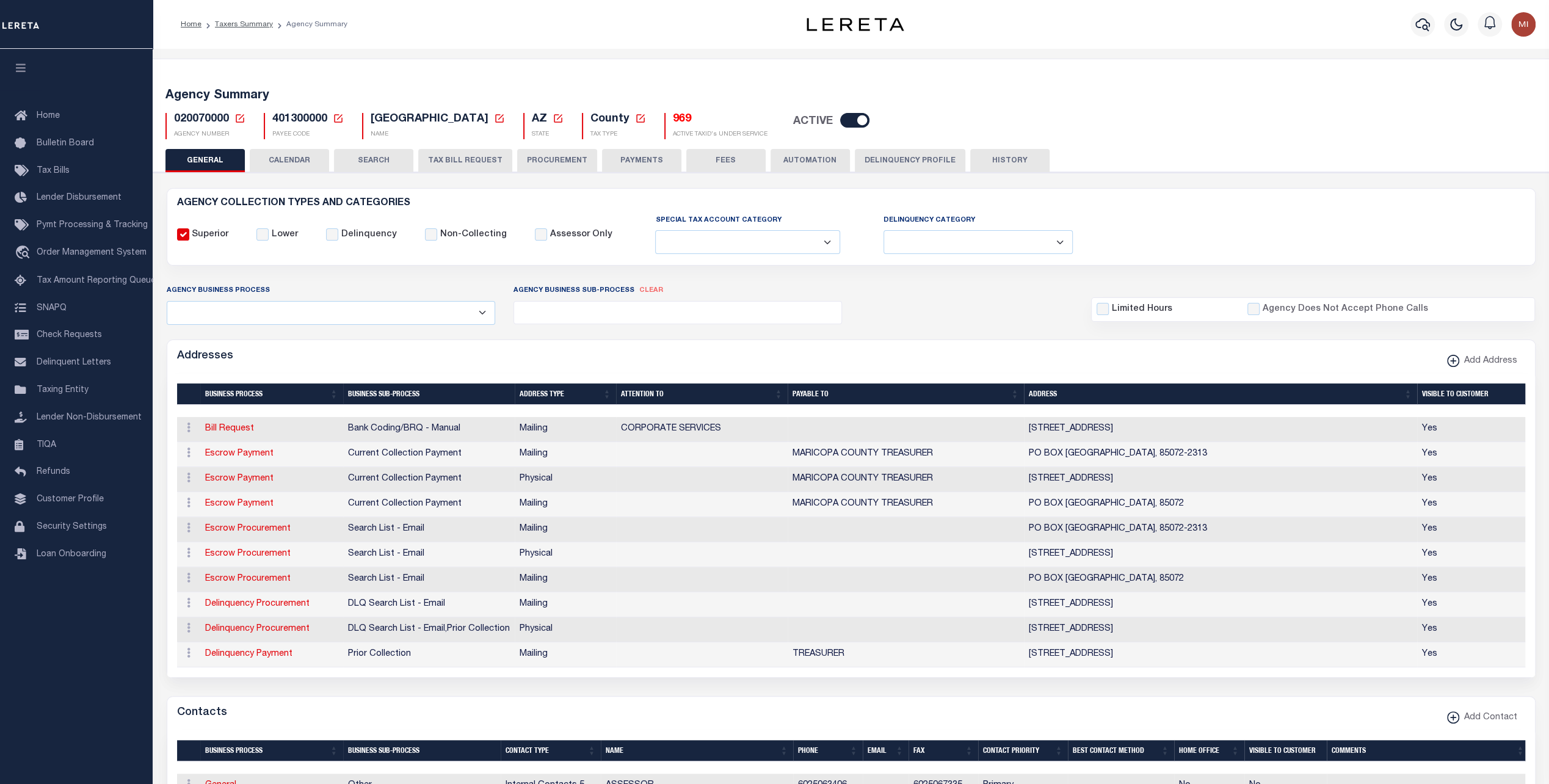
click at [464, 163] on button "TAX BILL REQUEST" at bounding box center [465, 160] width 94 height 23
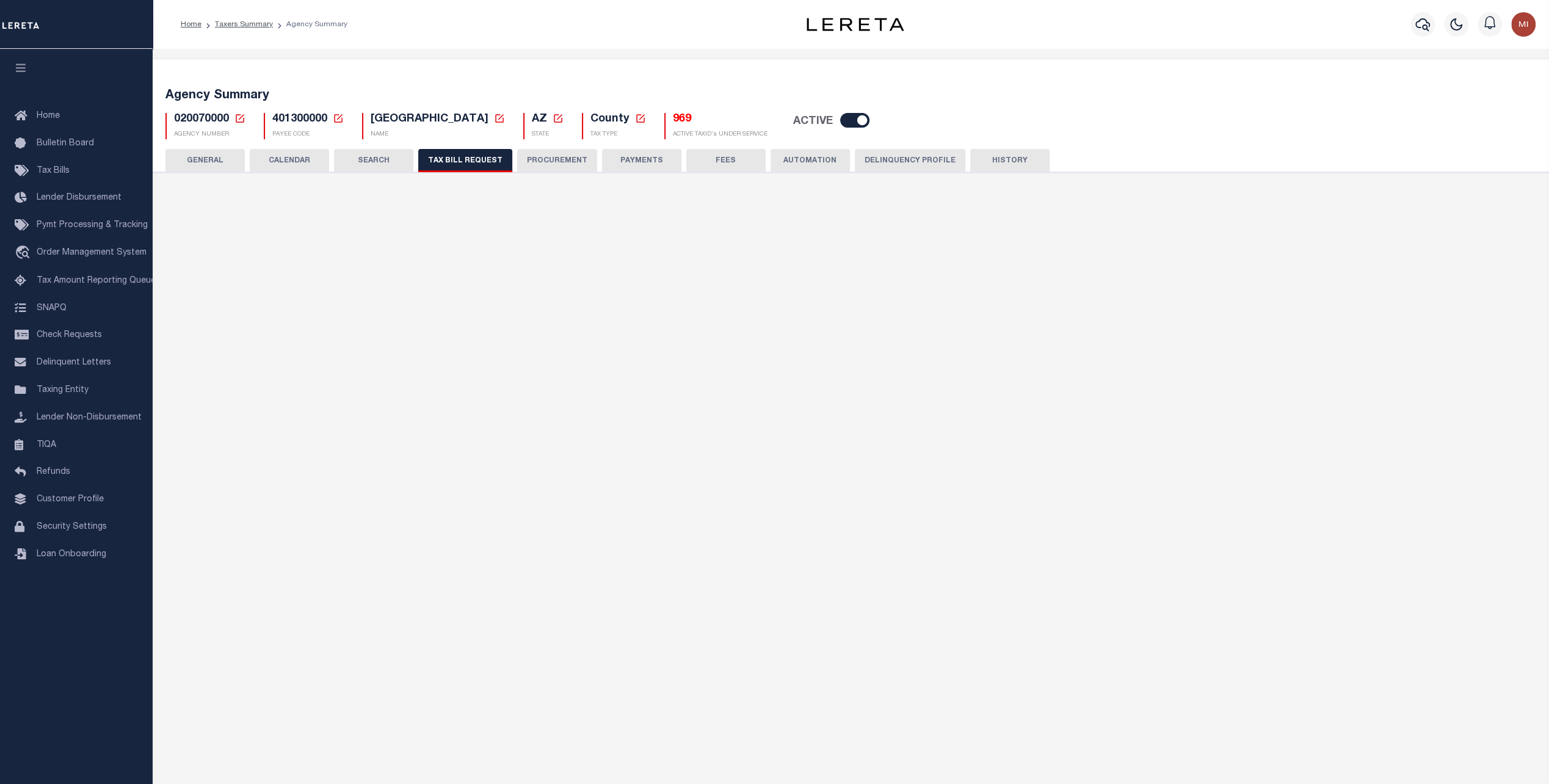
select select "28"
select select "22"
select select "true"
select select "14"
select select "1"
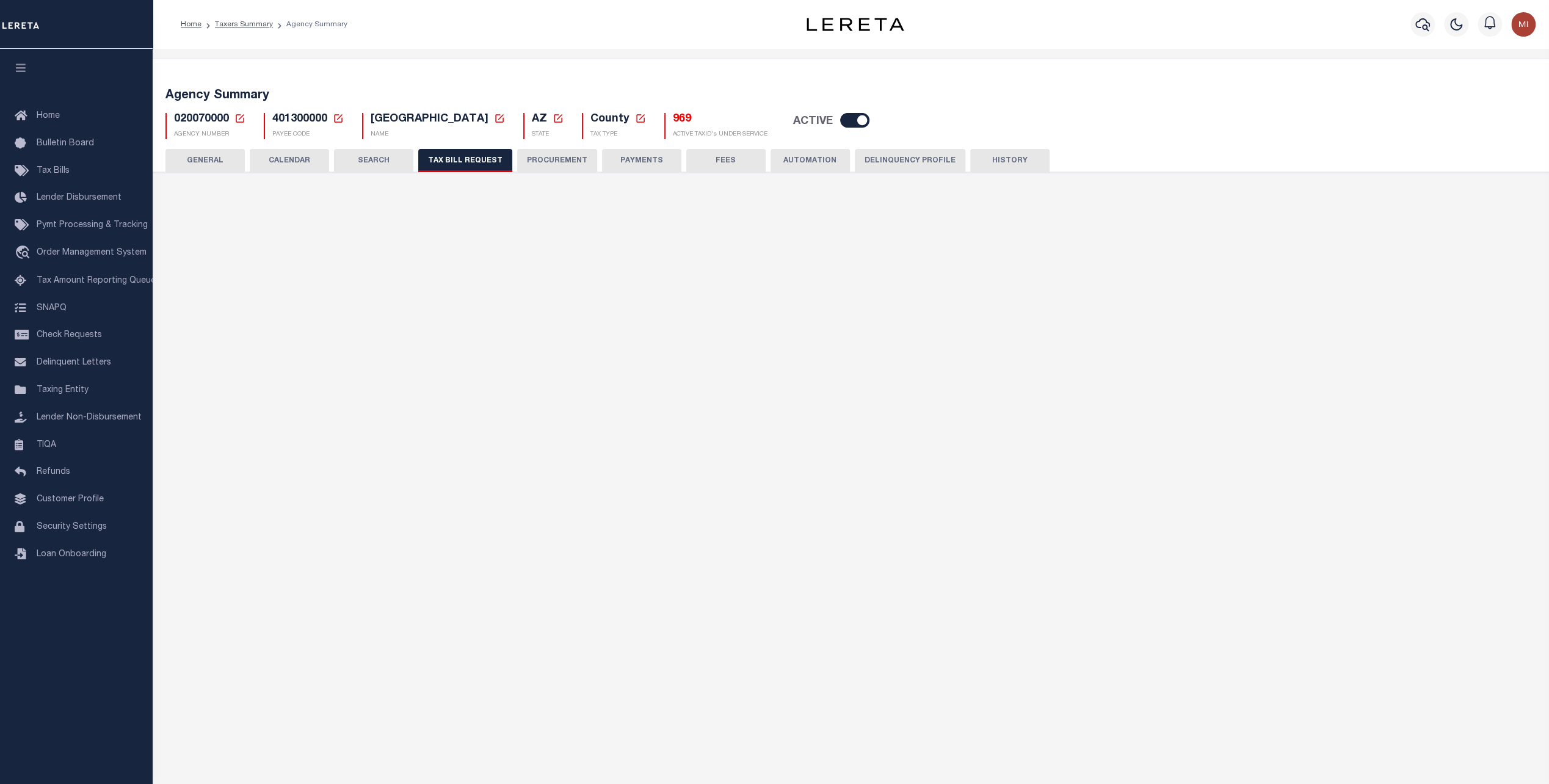
select select
select select "3"
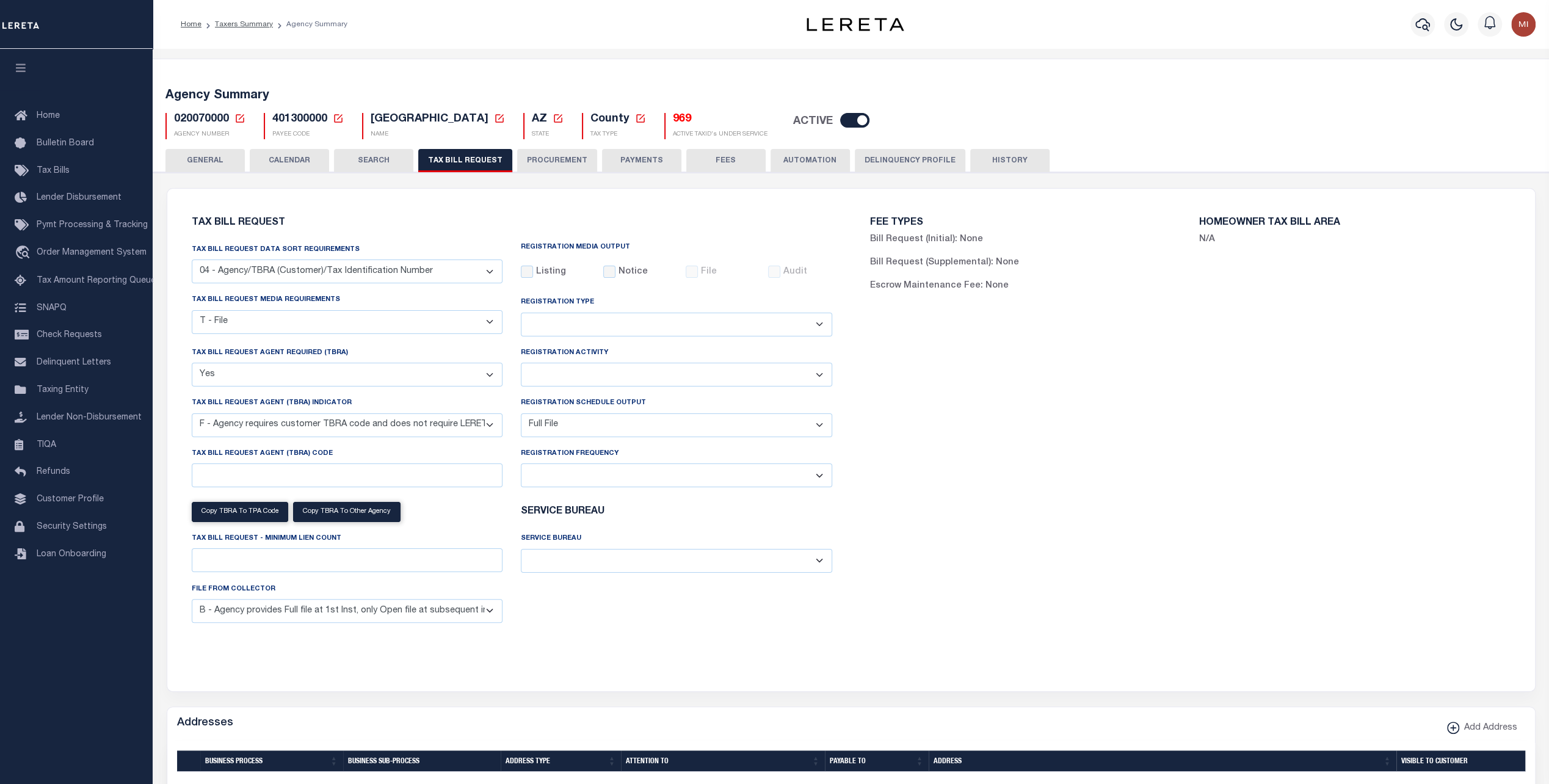
click at [1009, 162] on button "HISTORY" at bounding box center [1010, 160] width 80 height 23
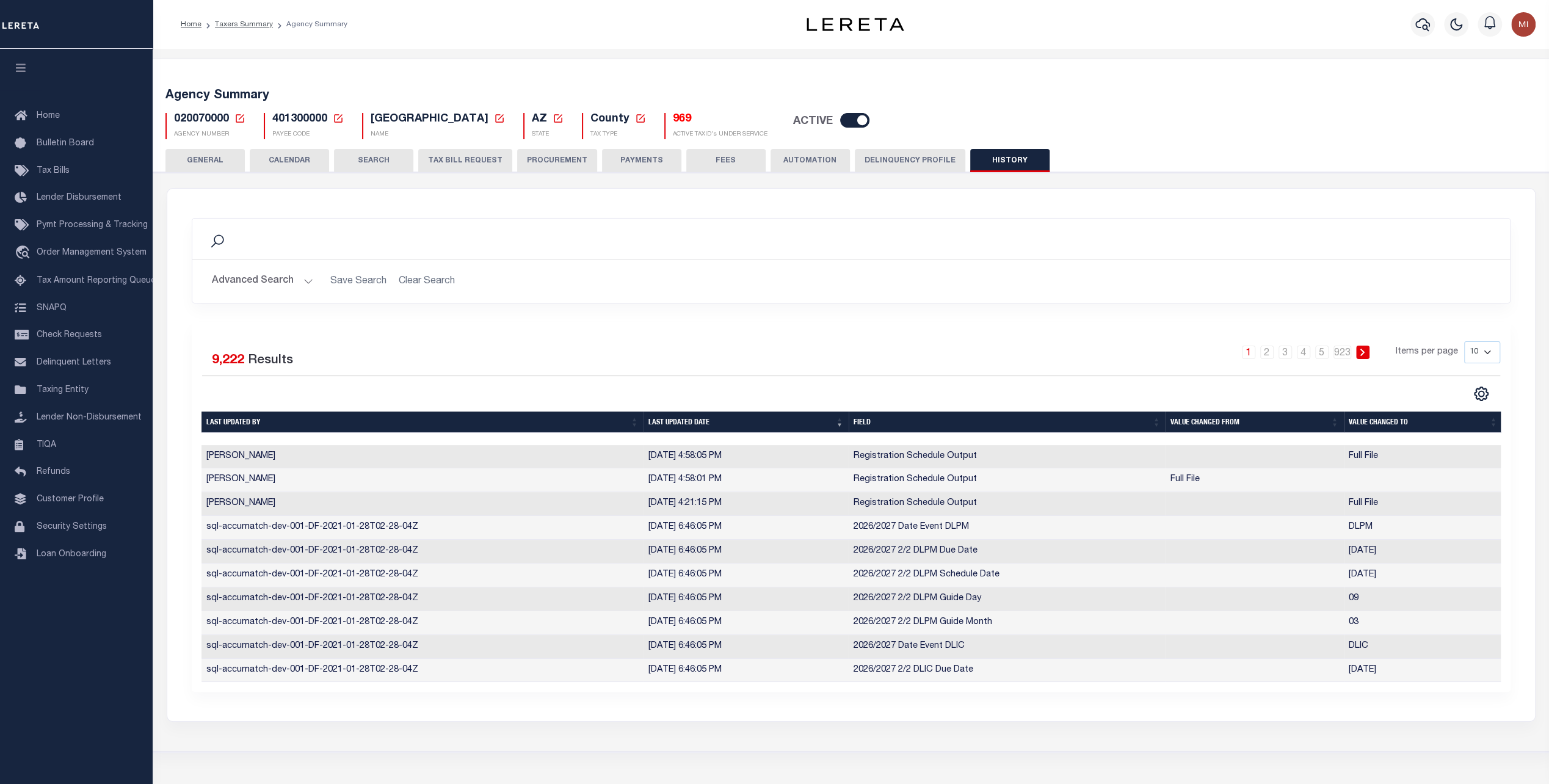
click at [367, 730] on div "AGENCY COLLECTION TYPES AND CATEGORIES Superior Lower Delinquency Non-Collectin…" at bounding box center [850, 462] width 1401 height 580
click at [454, 158] on button "TAX BILL REQUEST" at bounding box center [465, 160] width 94 height 23
